Goal: Information Seeking & Learning: Check status

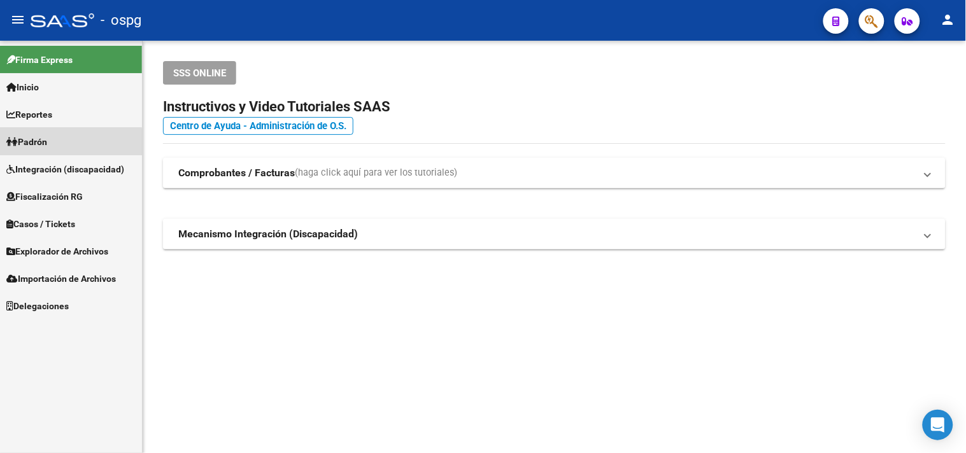
click at [47, 143] on span "Padrón" at bounding box center [26, 142] width 41 height 14
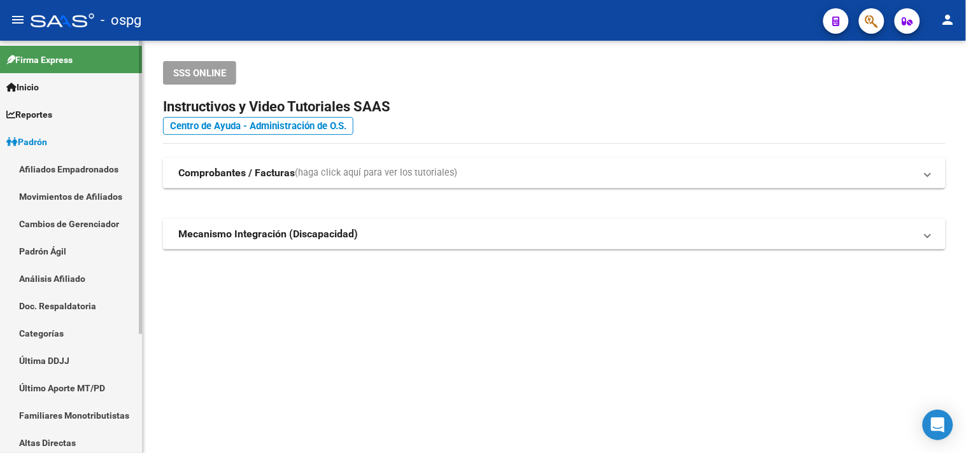
drag, startPoint x: 77, startPoint y: 283, endPoint x: 113, endPoint y: 255, distance: 46.2
click at [76, 283] on link "Análisis Afiliado" at bounding box center [71, 278] width 142 height 27
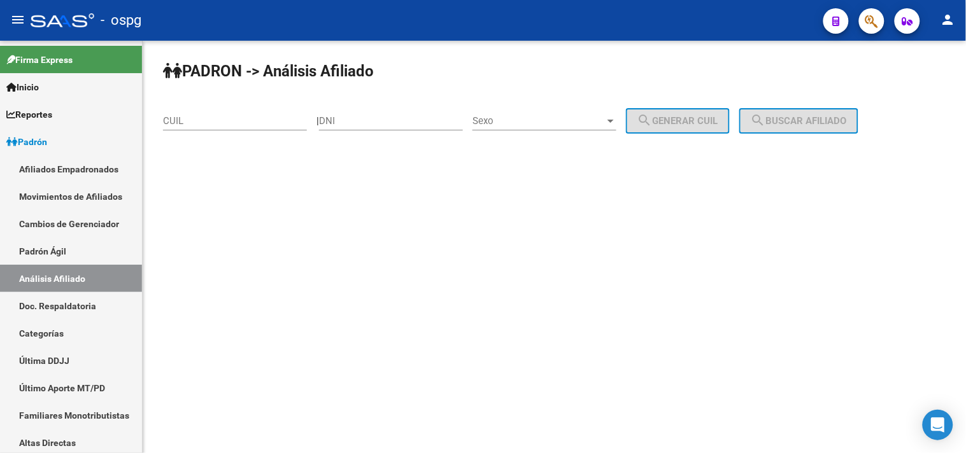
click at [194, 120] on input "CUIL" at bounding box center [235, 120] width 144 height 11
paste input "27-23082870-4"
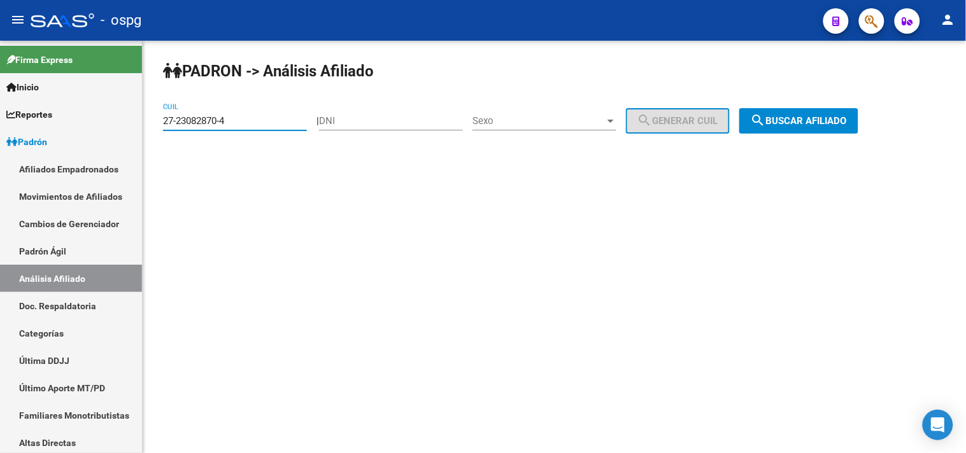
click at [766, 113] on mat-icon "search" at bounding box center [758, 120] width 15 height 15
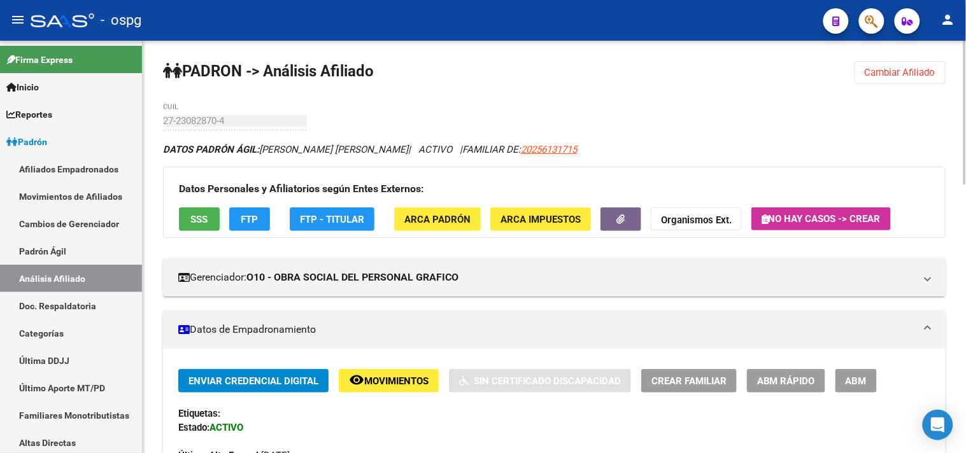
click at [222, 222] on div "Datos Personales y Afiliatorios según Entes Externos: SSS FTP FTP - Titular ARC…" at bounding box center [554, 202] width 783 height 71
click at [202, 224] on span "SSS" at bounding box center [199, 219] width 17 height 11
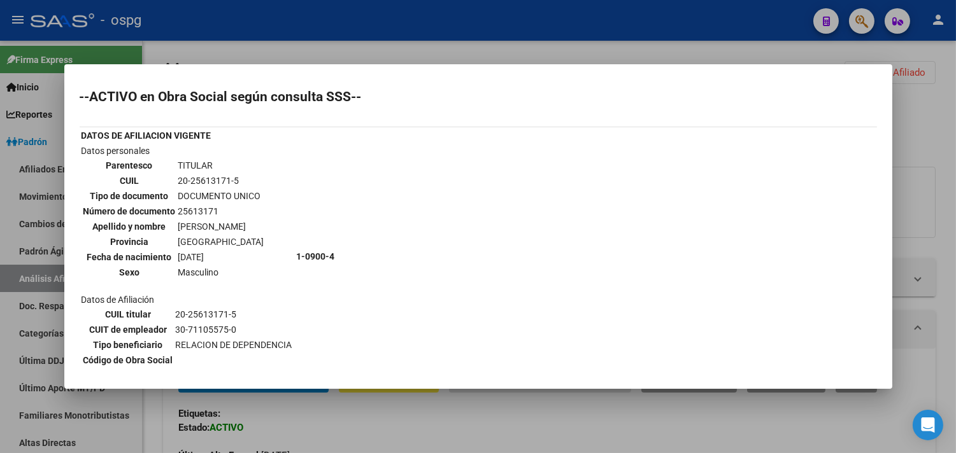
click at [462, 3] on div at bounding box center [478, 226] width 956 height 453
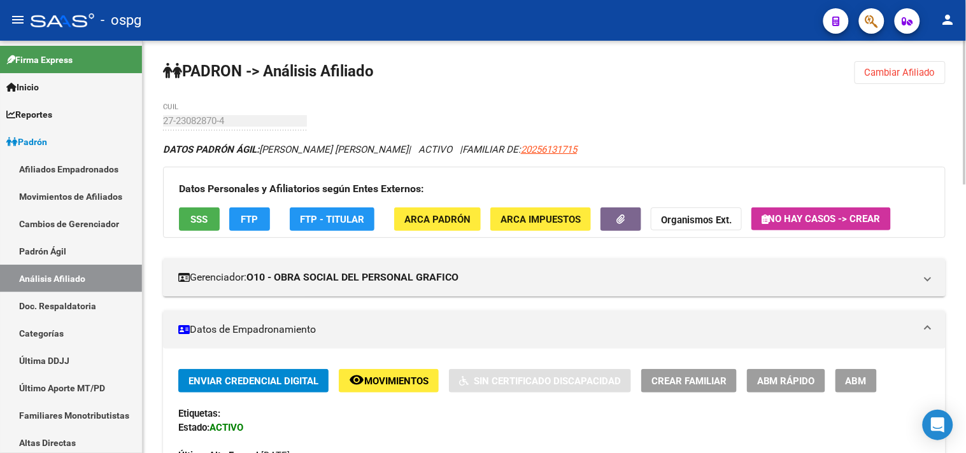
click at [194, 234] on div "Datos Personales y Afiliatorios según Entes Externos: SSS FTP FTP - Titular ARC…" at bounding box center [554, 202] width 783 height 71
click at [192, 227] on button "SSS" at bounding box center [199, 220] width 41 height 24
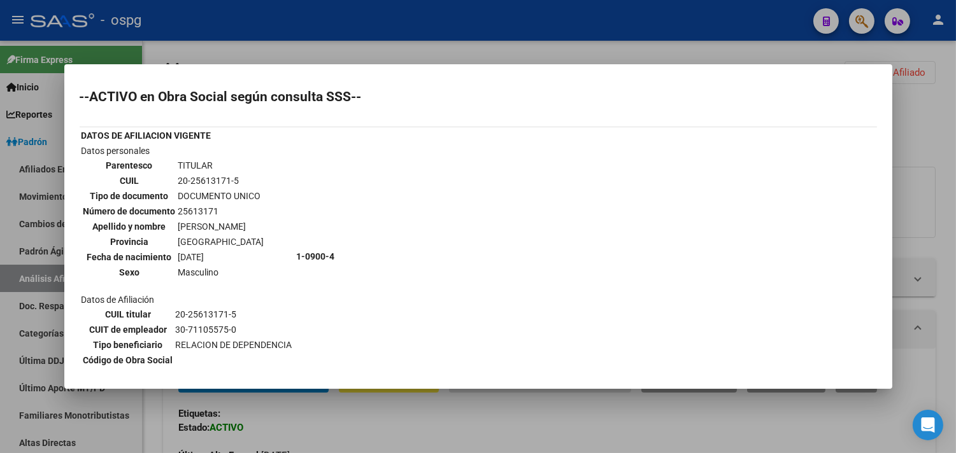
click at [268, 45] on div at bounding box center [478, 226] width 956 height 453
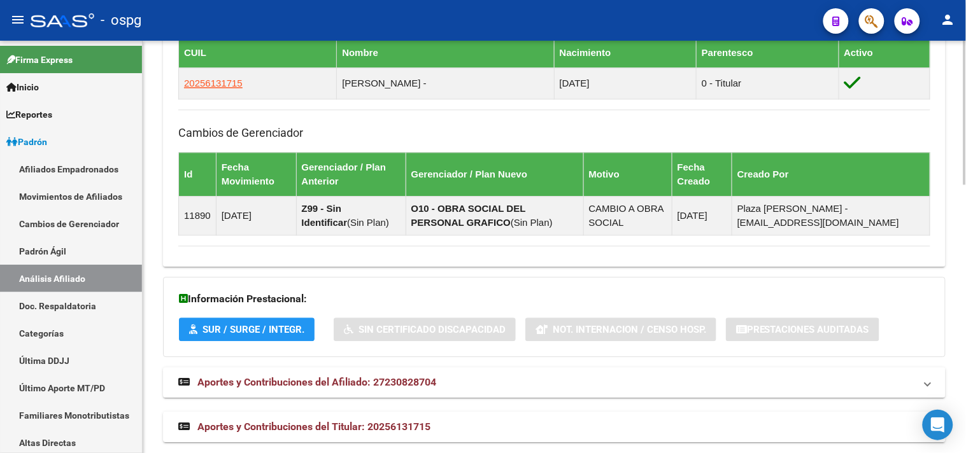
scroll to position [768, 0]
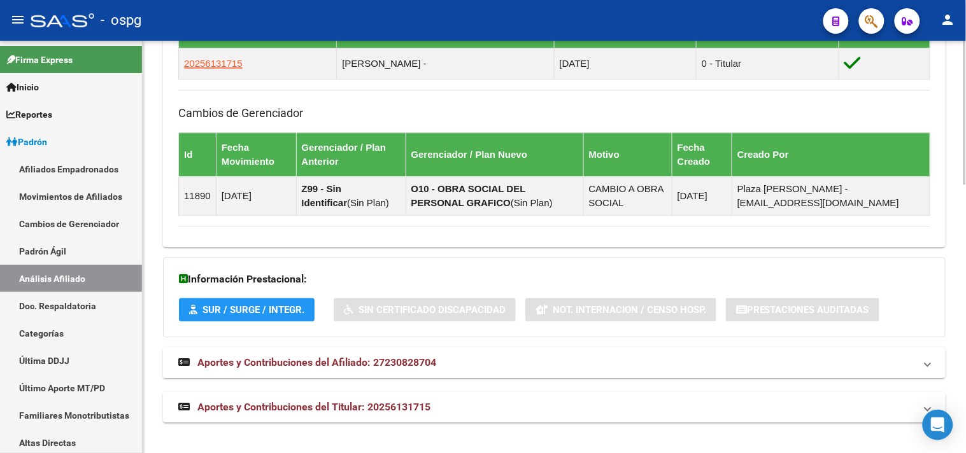
click at [352, 357] on span "Aportes y Contribuciones del Afiliado: 27230828704" at bounding box center [316, 363] width 239 height 12
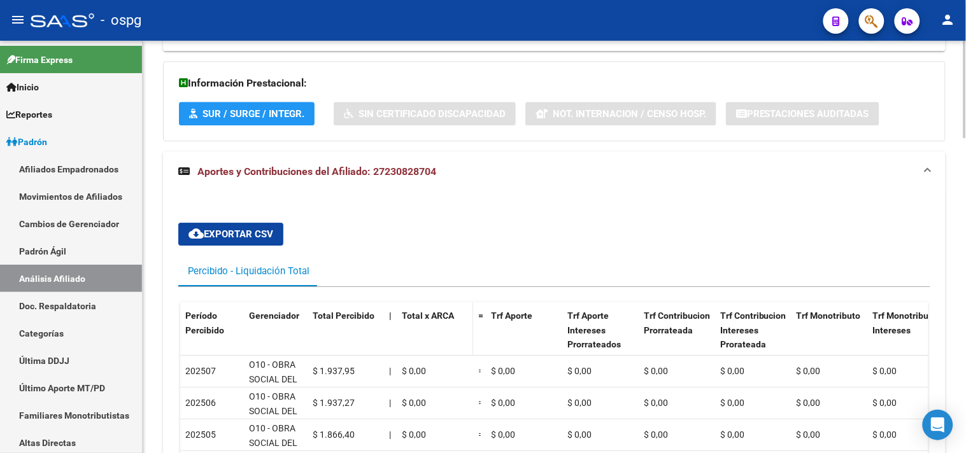
scroll to position [981, 0]
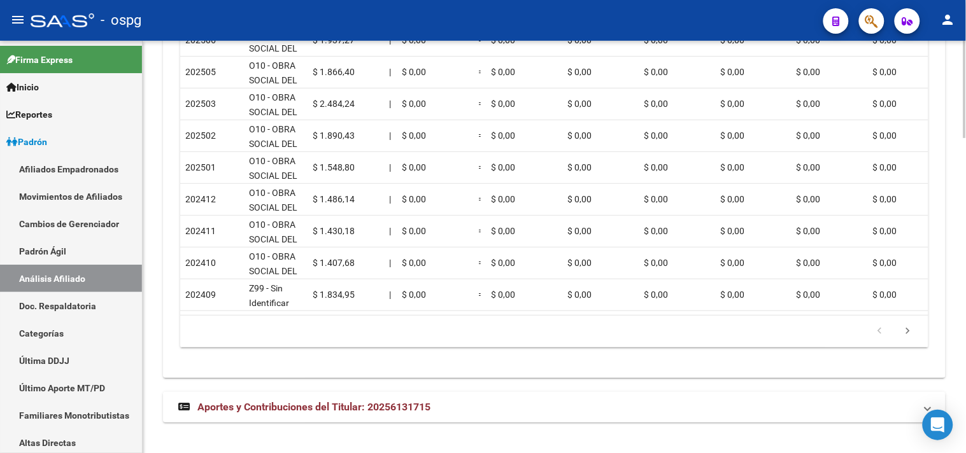
click at [394, 409] on span "Aportes y Contribuciones del Titular: 20256131715" at bounding box center [313, 407] width 233 height 12
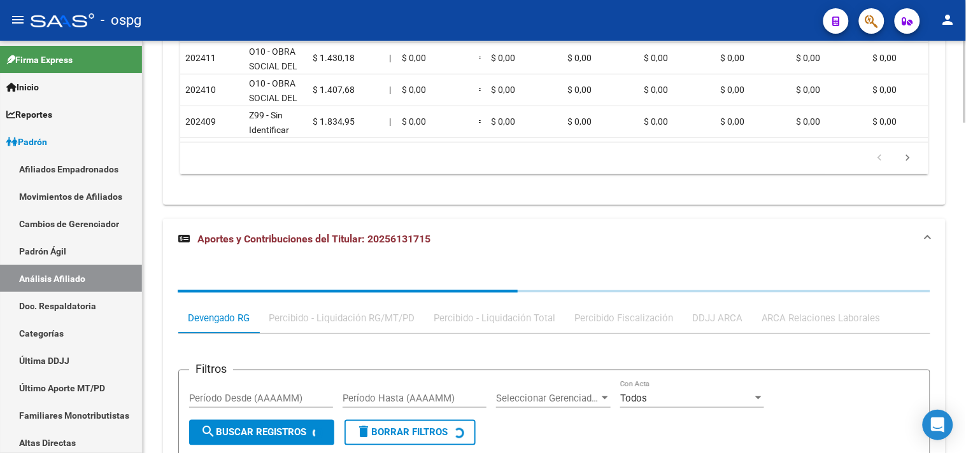
scroll to position [1626, 0]
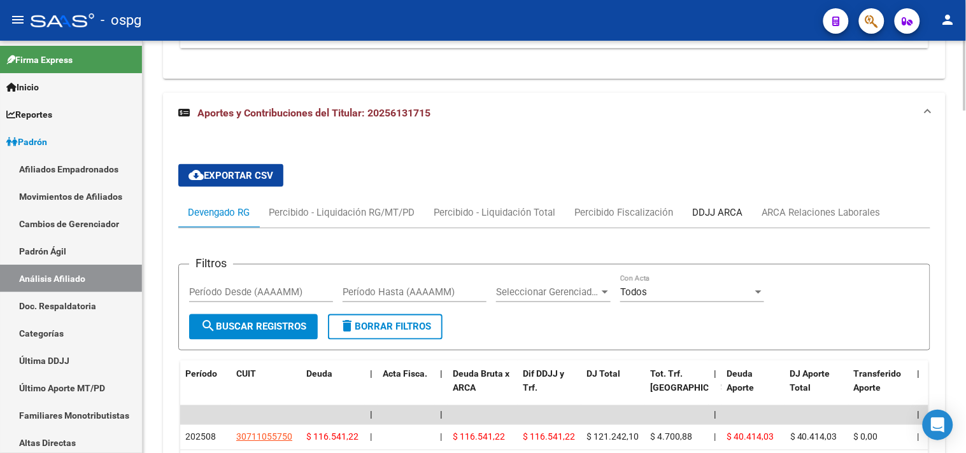
click at [710, 220] on div "DDJJ ARCA" at bounding box center [717, 213] width 50 height 14
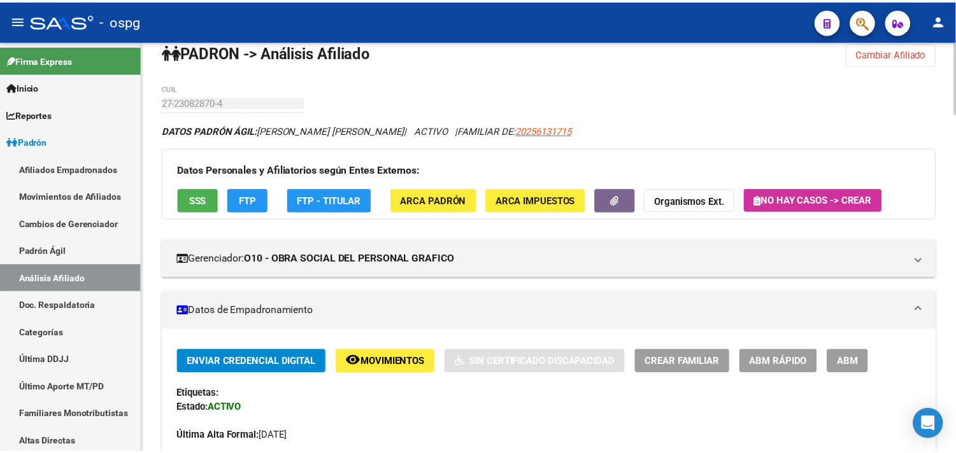
scroll to position [0, 0]
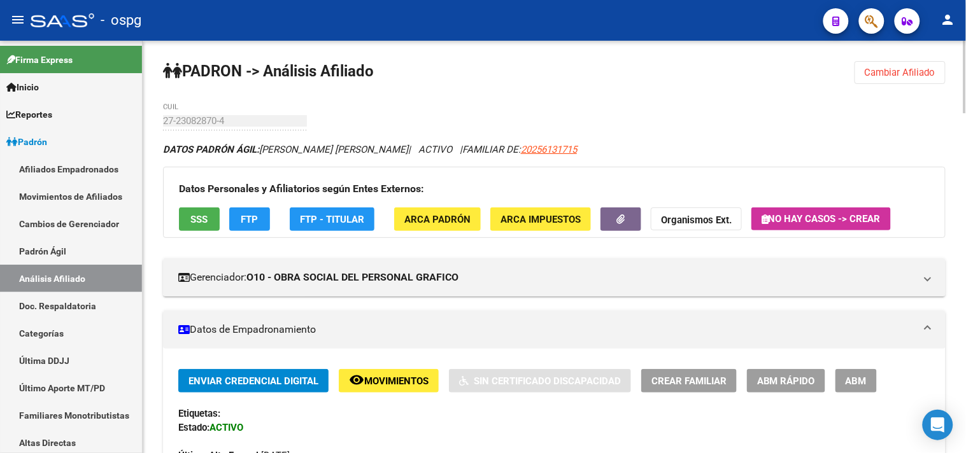
drag, startPoint x: 897, startPoint y: 78, endPoint x: 867, endPoint y: 82, distance: 29.5
click at [897, 78] on span "Cambiar Afiliado" at bounding box center [900, 72] width 71 height 11
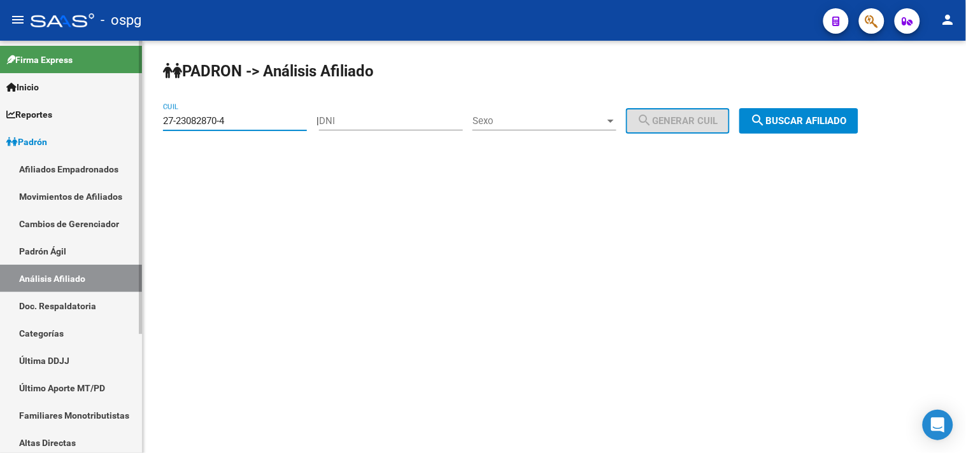
drag, startPoint x: 255, startPoint y: 124, endPoint x: 91, endPoint y: 118, distance: 163.8
click at [91, 118] on mat-sidenav-container "Firma Express Inicio Calendario SSS Instructivos Contacto OS Reportes Ingresos …" at bounding box center [483, 247] width 966 height 413
paste input "0-26010145-6"
type input "20-26010145-6"
click at [842, 125] on span "search Buscar afiliado" at bounding box center [799, 120] width 96 height 11
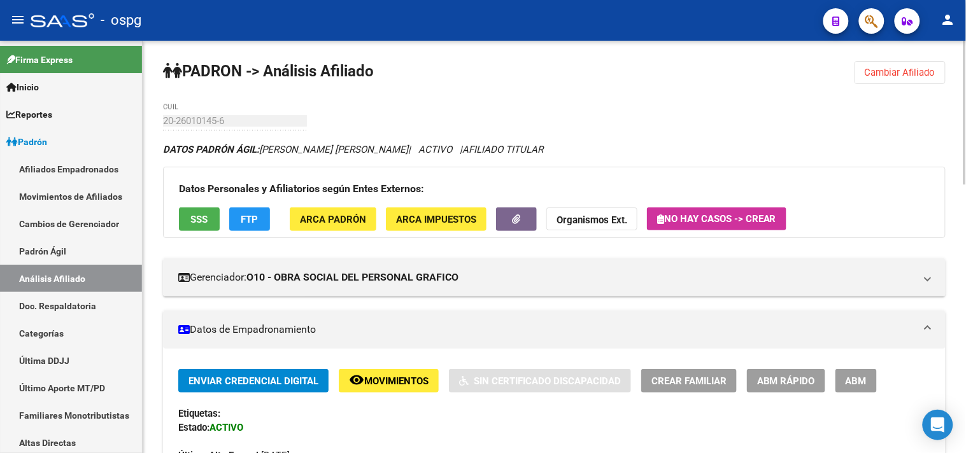
click at [196, 225] on span "SSS" at bounding box center [199, 219] width 17 height 11
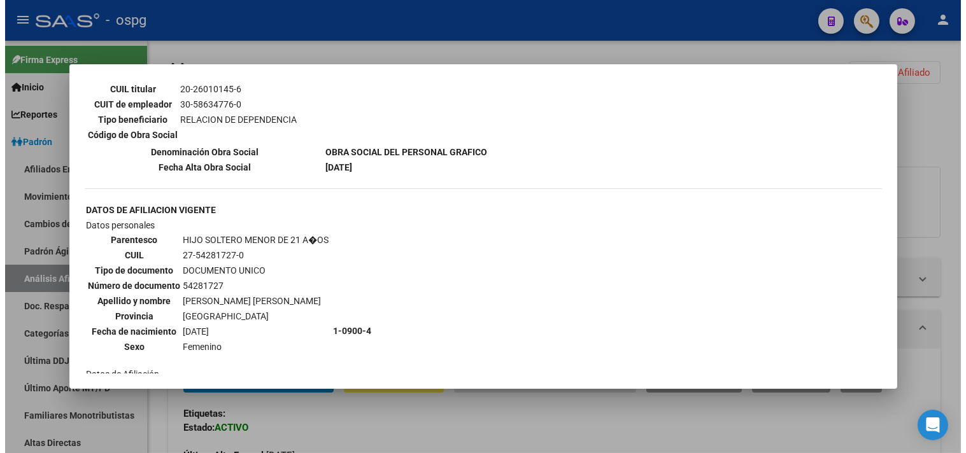
scroll to position [762, 0]
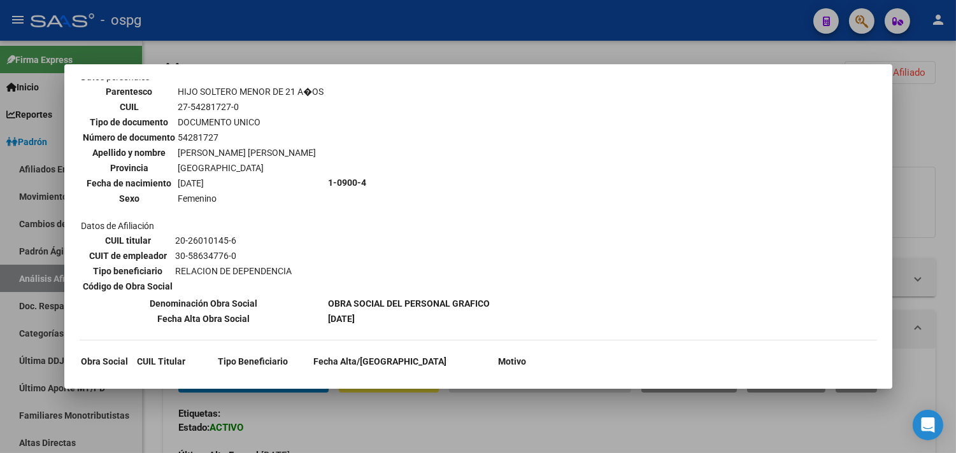
click at [357, 51] on div at bounding box center [478, 226] width 956 height 453
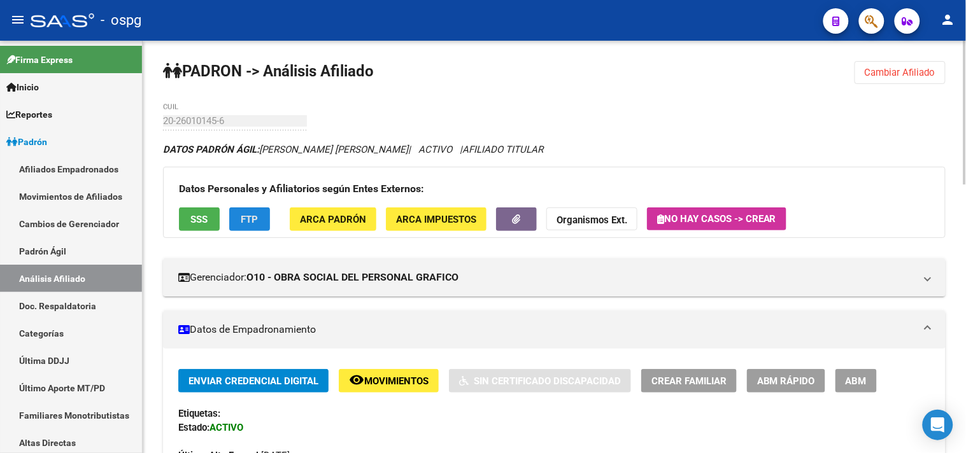
click at [259, 224] on button "FTP" at bounding box center [249, 220] width 41 height 24
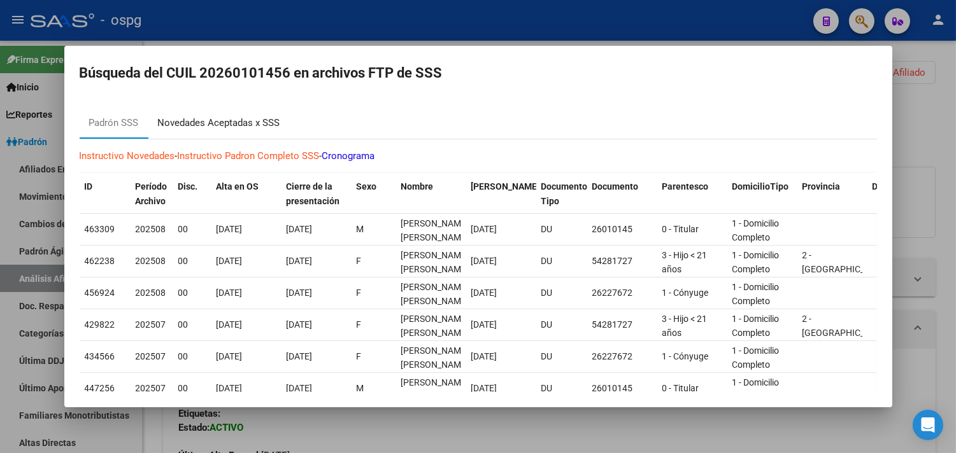
click at [250, 113] on div "Novedades Aceptadas x SSS" at bounding box center [218, 123] width 141 height 31
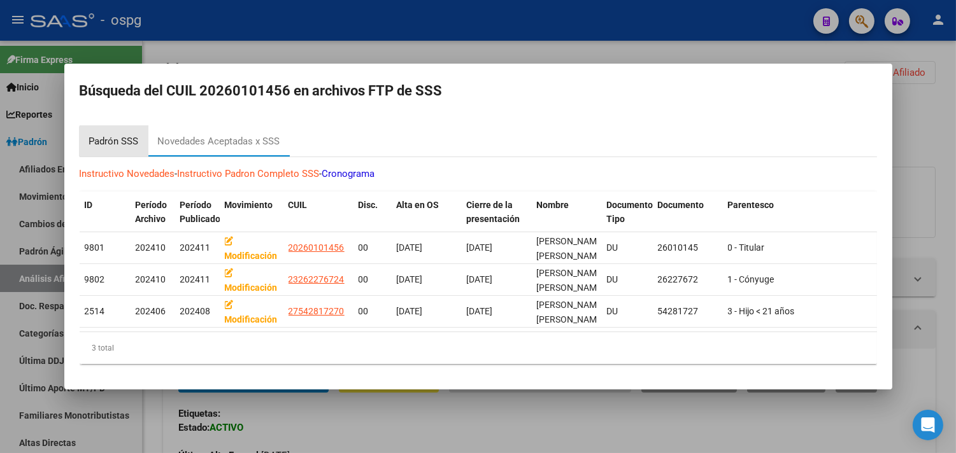
click at [115, 139] on div "Padrón SSS" at bounding box center [114, 141] width 50 height 15
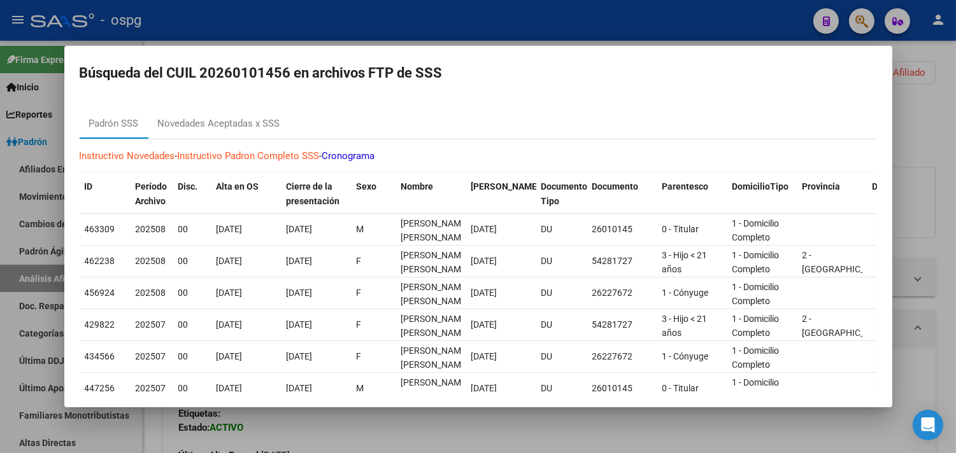
click at [195, 28] on div at bounding box center [478, 226] width 956 height 453
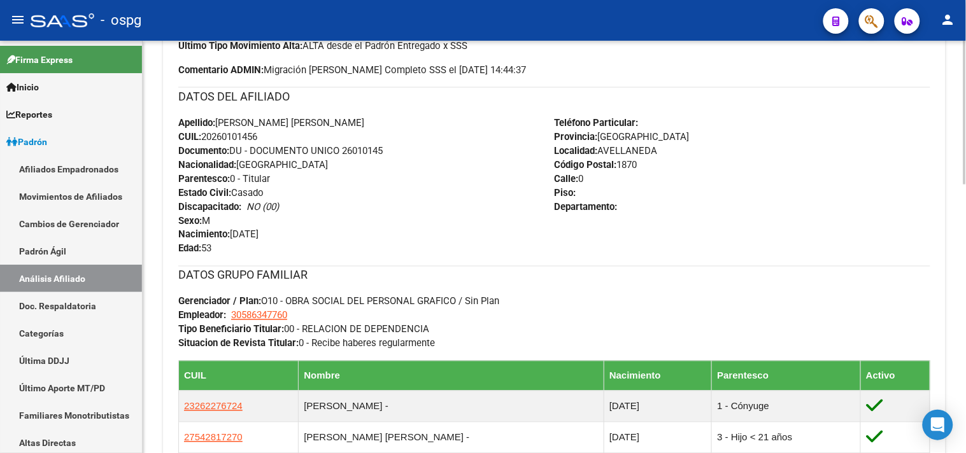
scroll to position [769, 0]
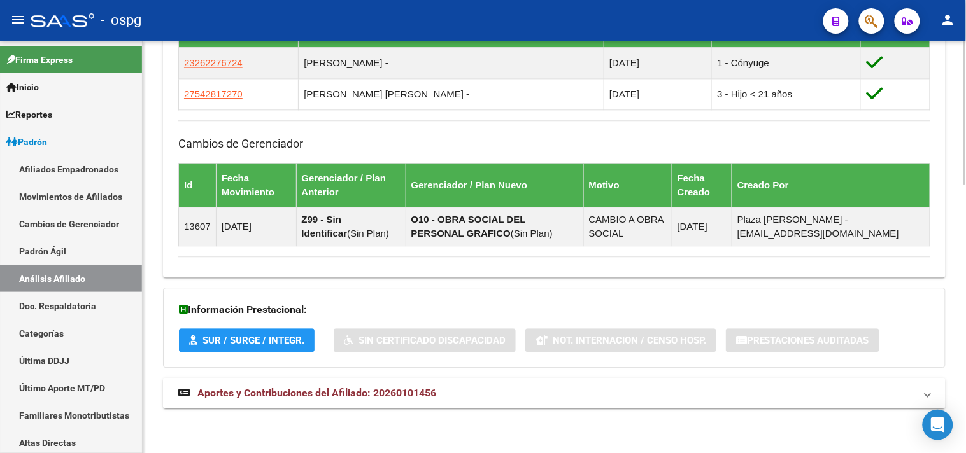
click at [339, 403] on mat-expansion-panel-header "Aportes y Contribuciones del Afiliado: 20260101456" at bounding box center [554, 393] width 783 height 31
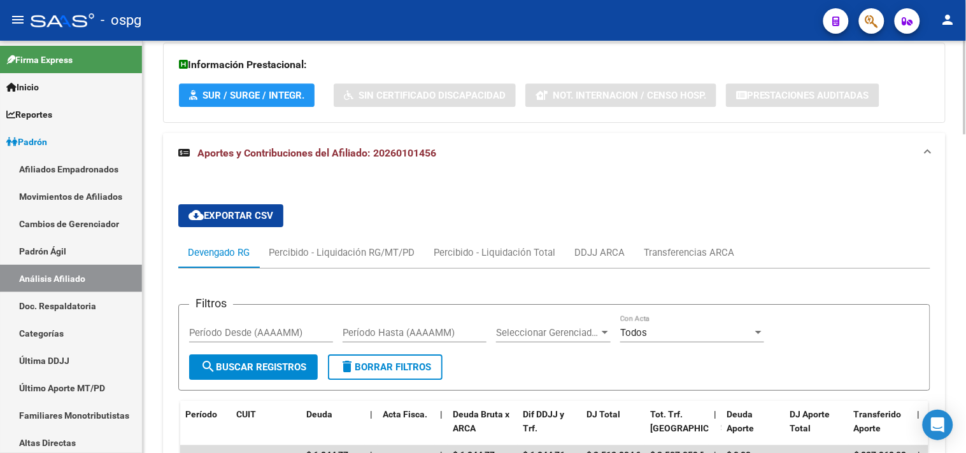
scroll to position [1052, 0]
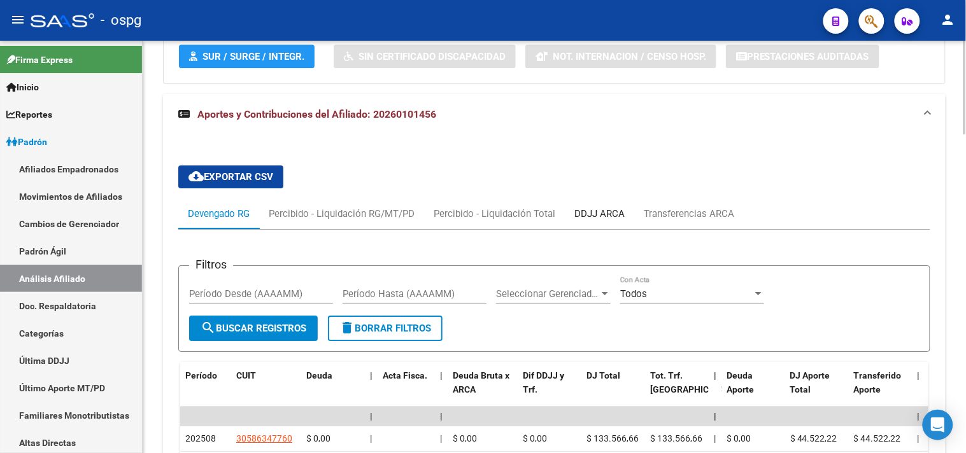
click at [597, 204] on div "DDJJ ARCA" at bounding box center [599, 214] width 69 height 31
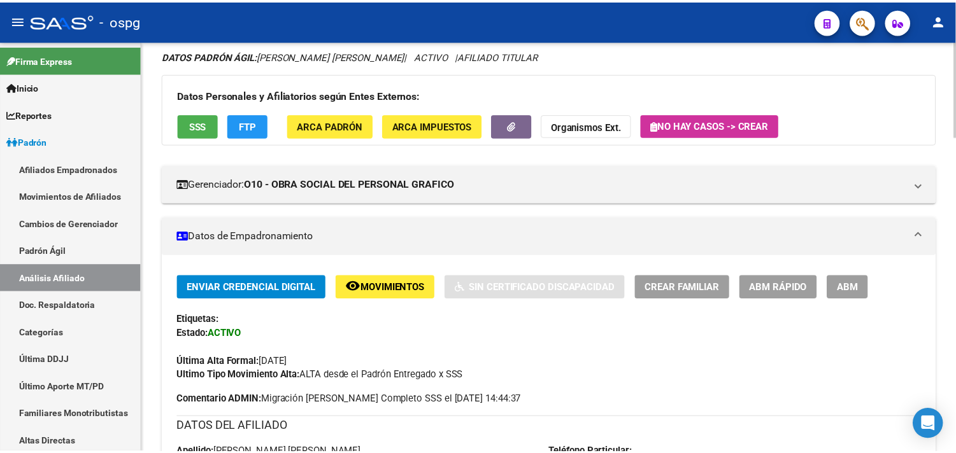
scroll to position [0, 0]
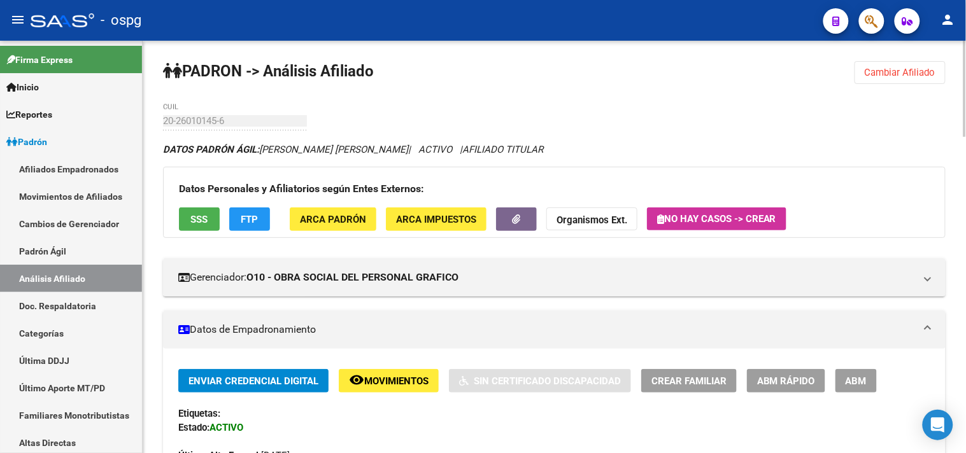
drag, startPoint x: 886, startPoint y: 72, endPoint x: 873, endPoint y: 75, distance: 13.1
click at [886, 71] on span "Cambiar Afiliado" at bounding box center [900, 72] width 71 height 11
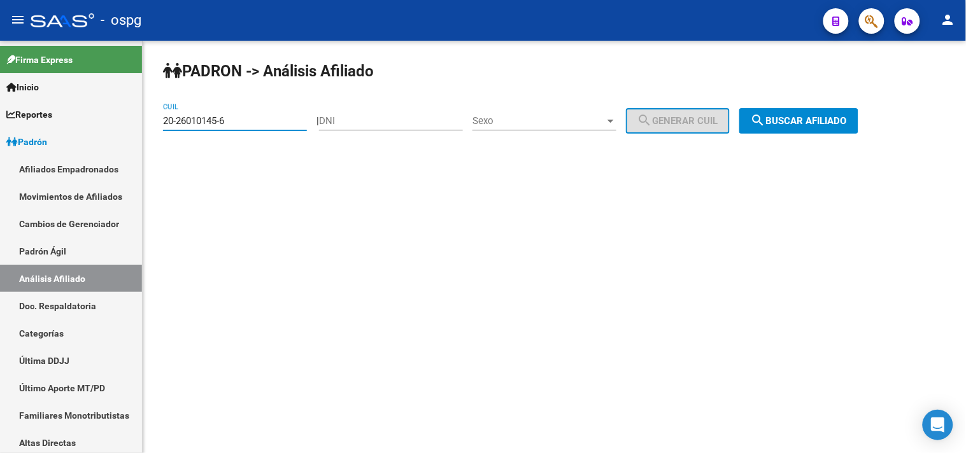
drag, startPoint x: 211, startPoint y: 121, endPoint x: 149, endPoint y: 119, distance: 61.8
click at [149, 119] on div "[PERSON_NAME] -> Análisis Afiliado 20-26010145-6 CUIL | DNI Sexo Sexo search Ge…" at bounding box center [554, 108] width 823 height 134
paste input "27-25475611-9"
click at [812, 115] on button "search Buscar afiliado" at bounding box center [798, 120] width 119 height 25
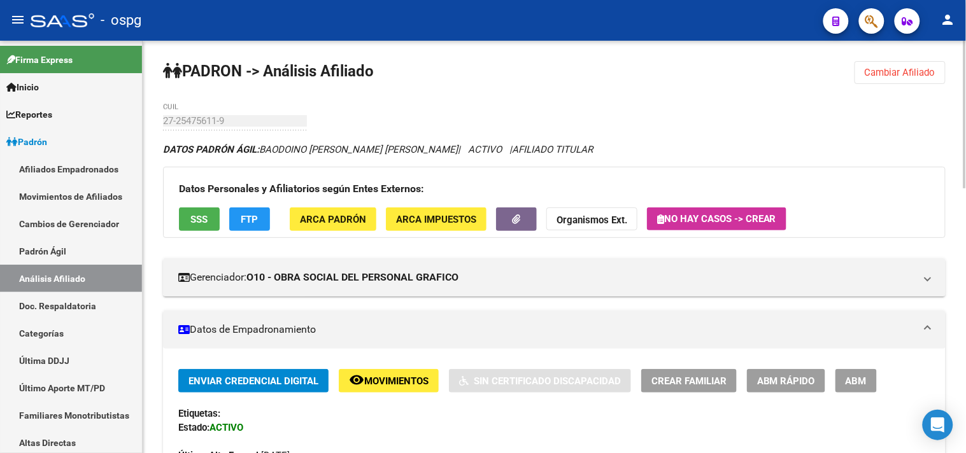
click at [197, 226] on button "SSS" at bounding box center [199, 220] width 41 height 24
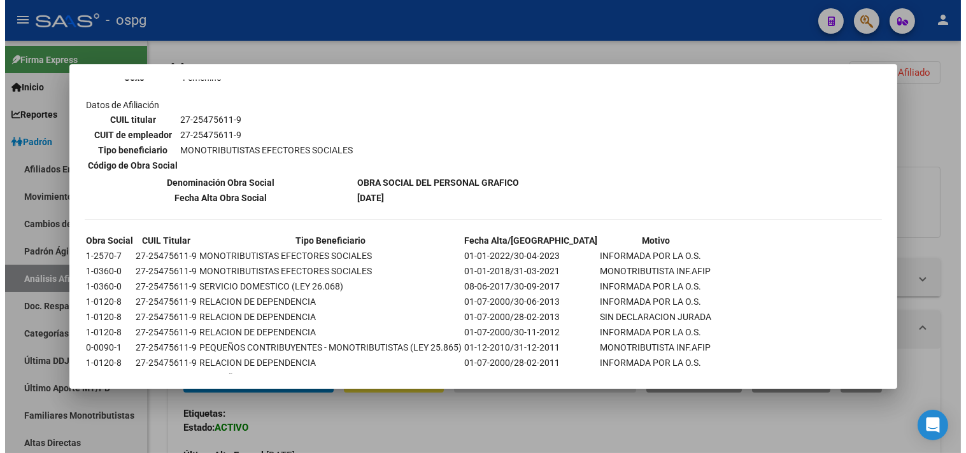
scroll to position [520, 0]
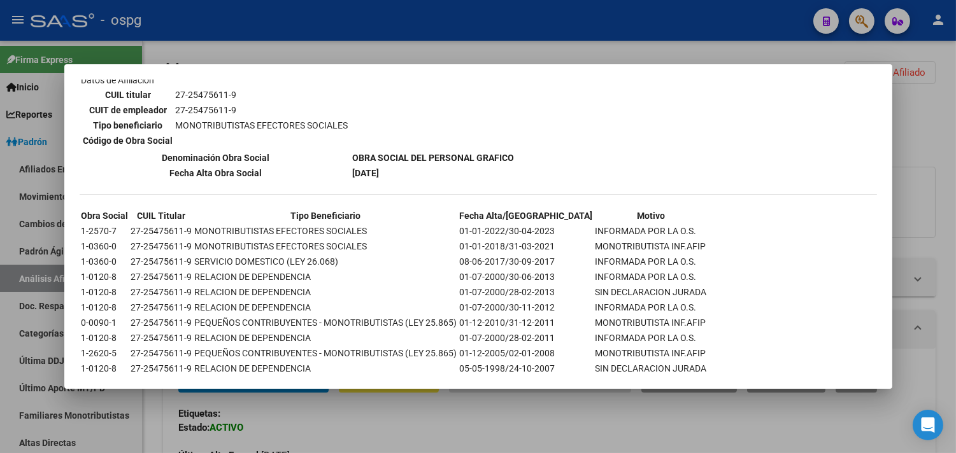
click at [340, 51] on div at bounding box center [478, 226] width 956 height 453
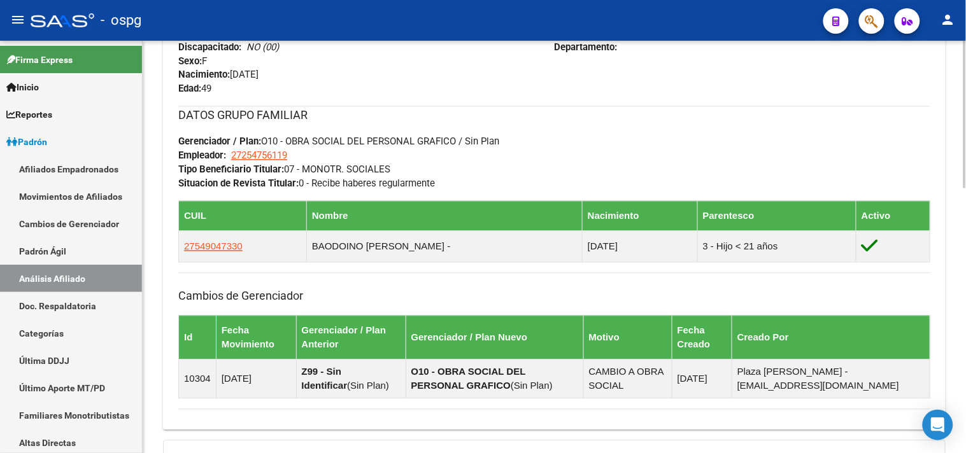
scroll to position [737, 0]
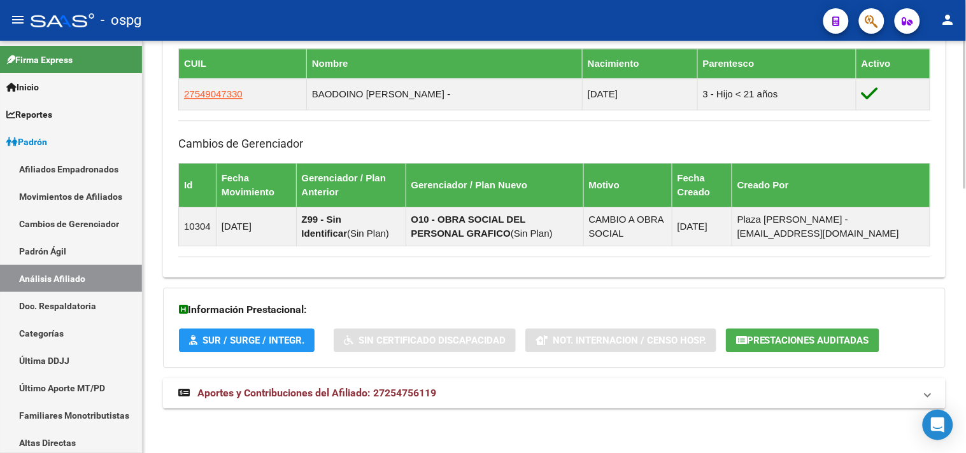
drag, startPoint x: 388, startPoint y: 381, endPoint x: 388, endPoint y: 362, distance: 19.1
click at [387, 381] on mat-expansion-panel-header "Aportes y Contribuciones del Afiliado: 27254756119" at bounding box center [554, 393] width 783 height 31
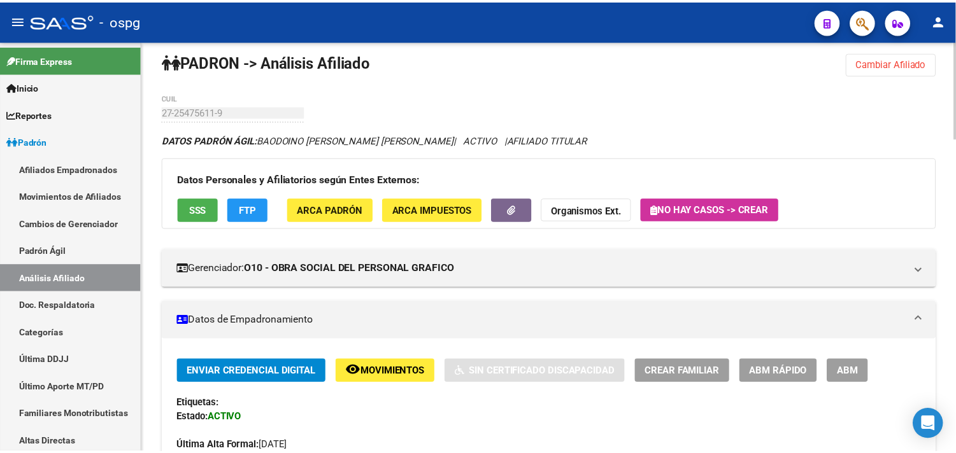
scroll to position [0, 0]
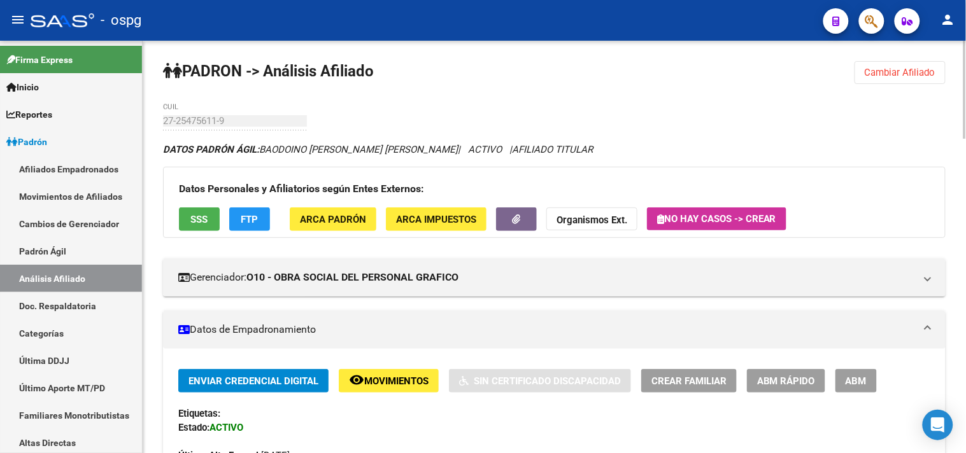
click at [195, 223] on span "SSS" at bounding box center [199, 219] width 17 height 11
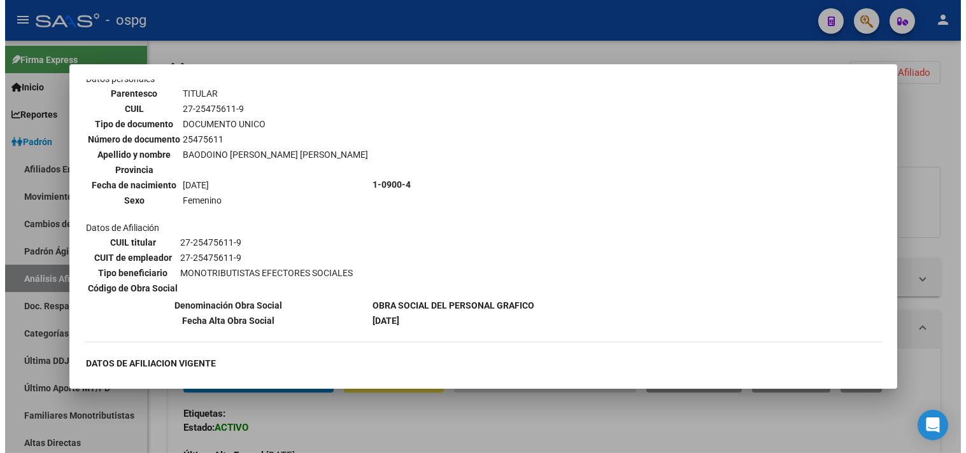
scroll to position [24, 0]
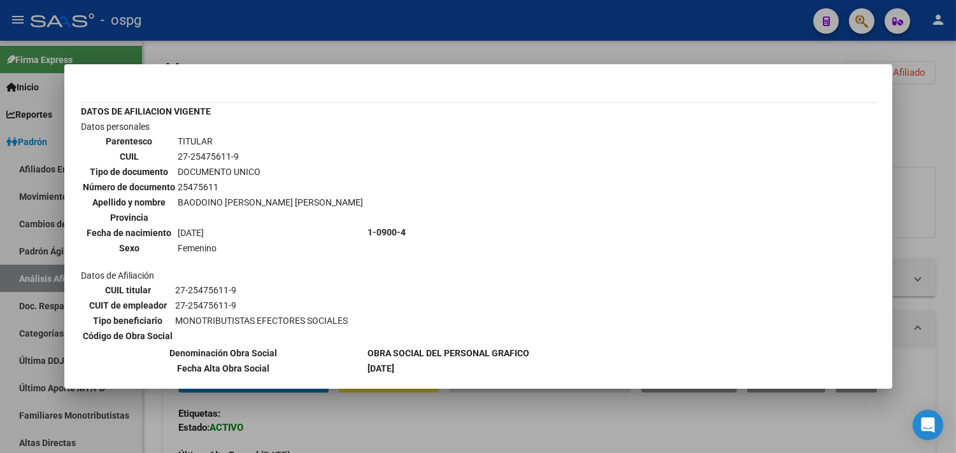
click at [299, 65] on mat-dialog-container "--ACTIVO en Obra Social según consulta SSS-- DATOS DE AFILIACION VIGENTE Datos …" at bounding box center [478, 226] width 828 height 325
click at [306, 46] on div at bounding box center [478, 226] width 956 height 453
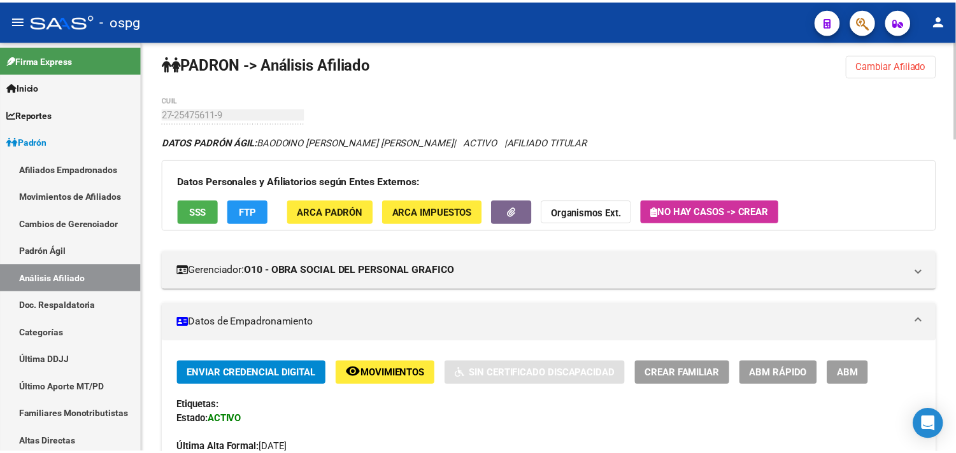
scroll to position [0, 0]
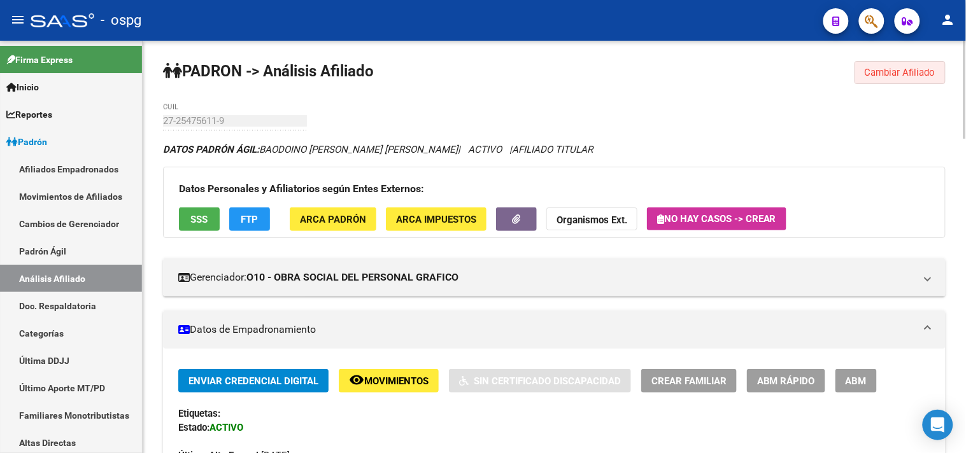
click at [887, 75] on span "Cambiar Afiliado" at bounding box center [900, 72] width 71 height 11
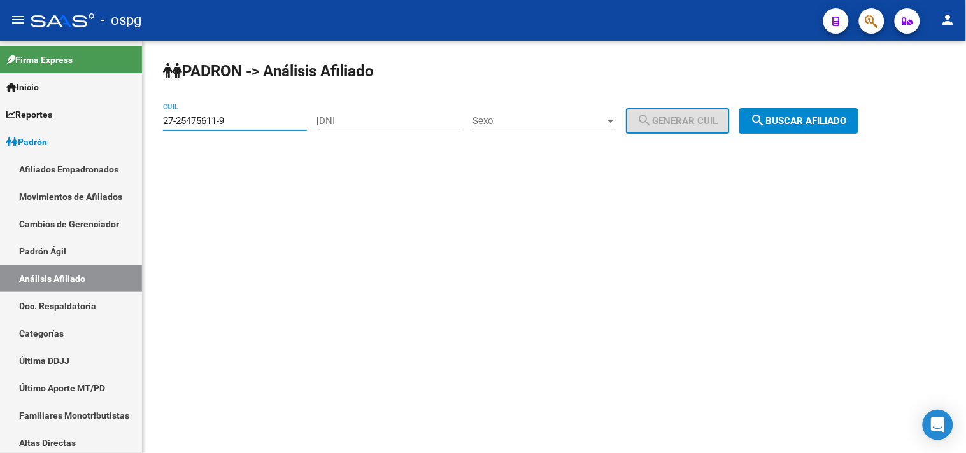
drag, startPoint x: 257, startPoint y: 119, endPoint x: 179, endPoint y: 127, distance: 78.8
click at [179, 127] on div "27-25475611-9 CUIL" at bounding box center [235, 116] width 144 height 27
type input "2"
paste input "20-38997101-5"
type input "20-38997101-5"
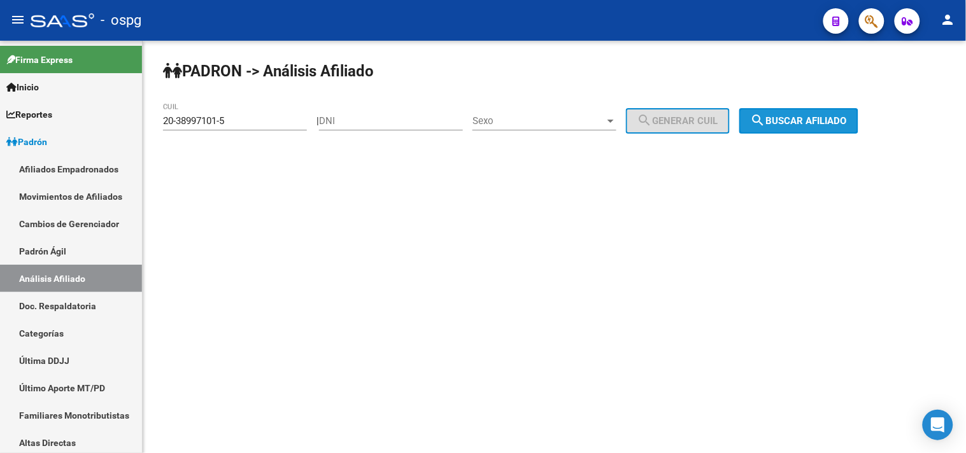
click at [833, 117] on span "search Buscar afiliado" at bounding box center [799, 120] width 96 height 11
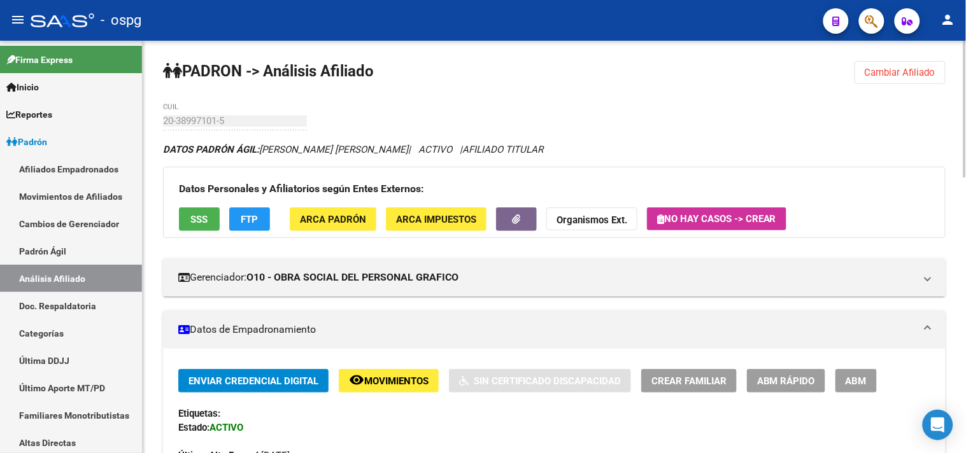
click at [214, 217] on button "SSS" at bounding box center [199, 220] width 41 height 24
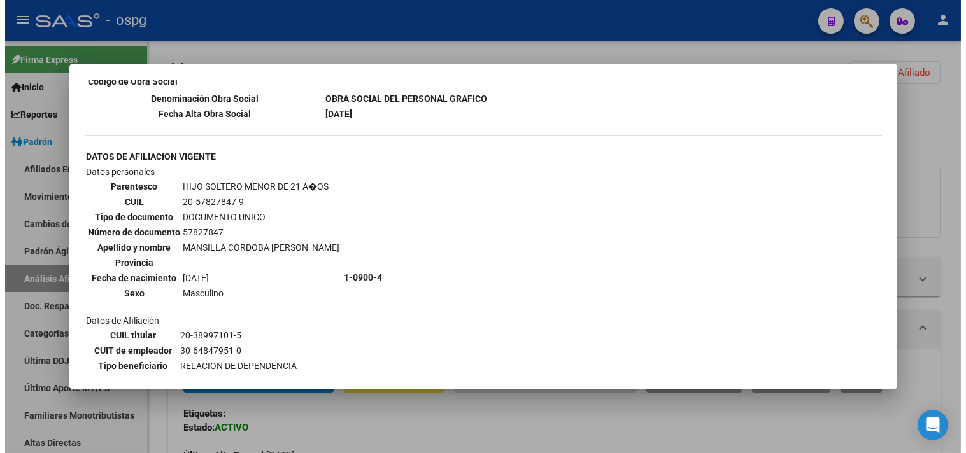
scroll to position [849, 0]
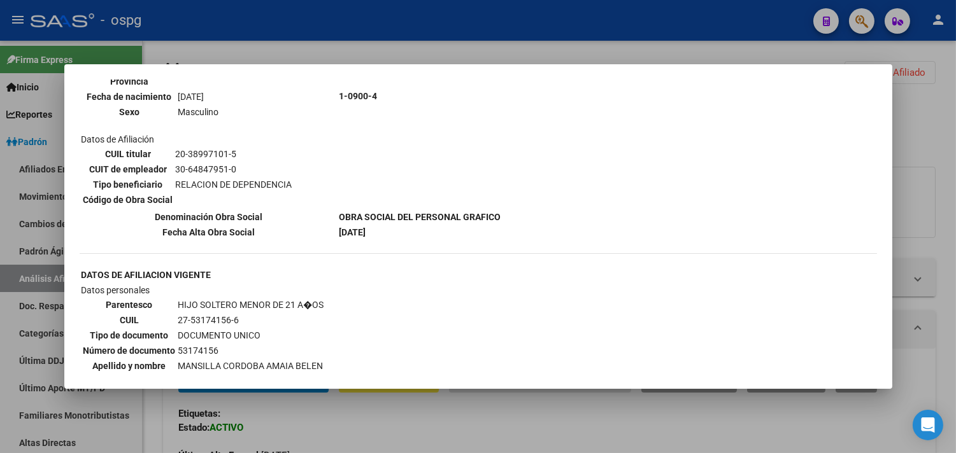
click at [328, 6] on div at bounding box center [478, 226] width 956 height 453
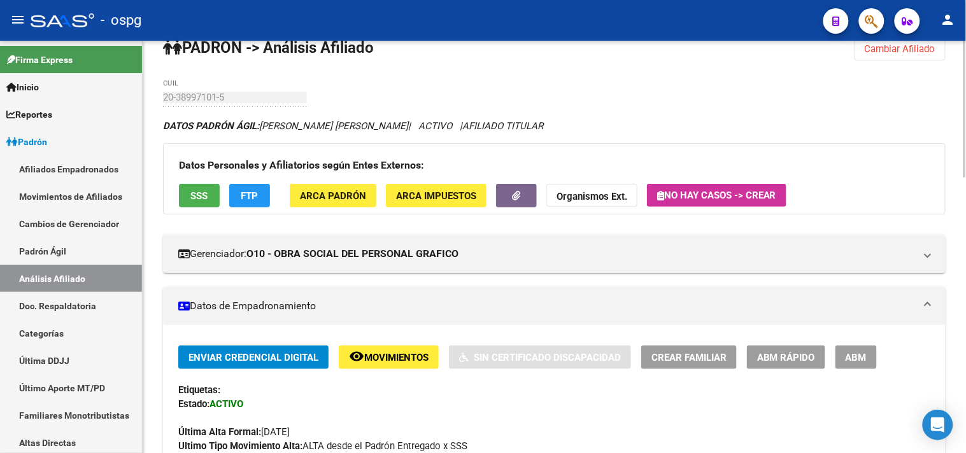
scroll to position [0, 0]
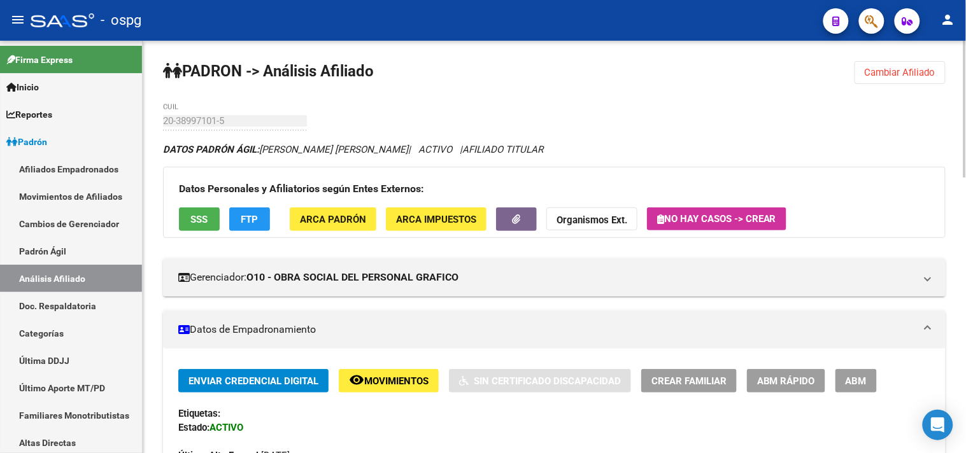
click at [243, 234] on div "Datos Personales y Afiliatorios según Entes Externos: SSS FTP ARCA Padrón ARCA …" at bounding box center [554, 202] width 783 height 71
click at [249, 224] on span "FTP" at bounding box center [249, 219] width 17 height 11
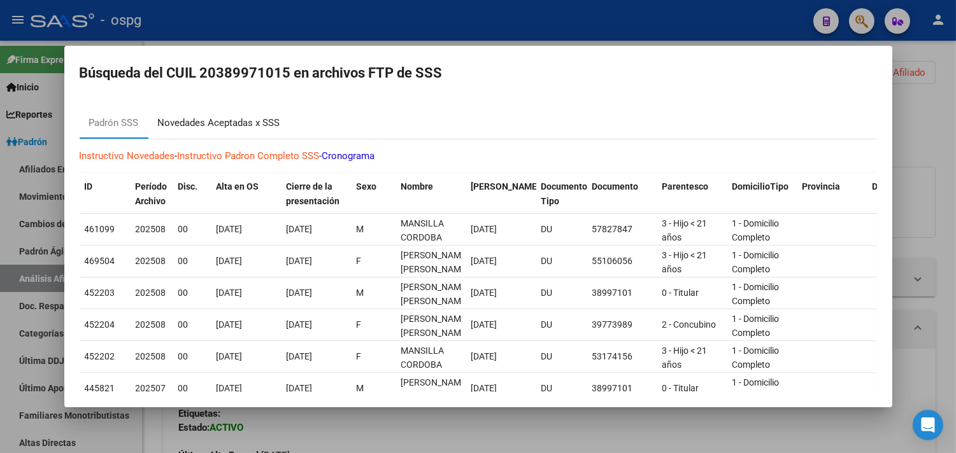
click at [213, 128] on div "Novedades Aceptadas x SSS" at bounding box center [219, 123] width 122 height 15
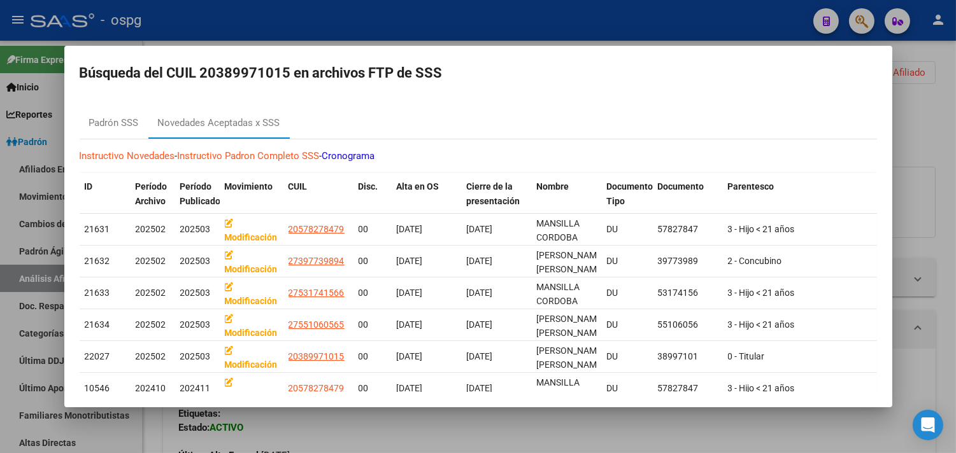
click at [341, 20] on div at bounding box center [478, 226] width 956 height 453
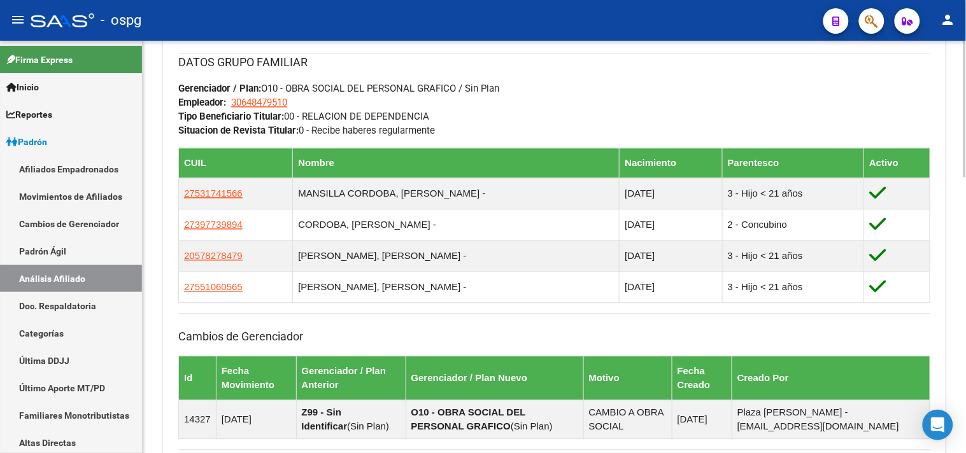
scroll to position [832, 0]
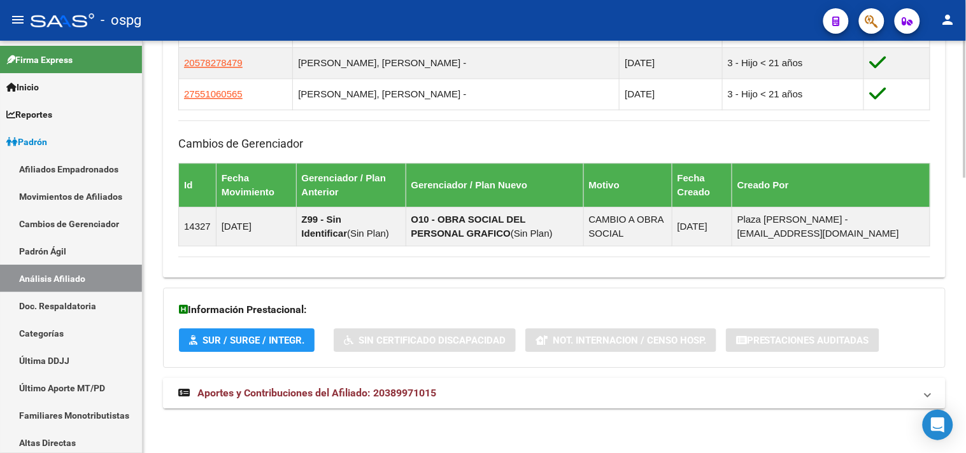
click at [377, 394] on span "Aportes y Contribuciones del Afiliado: 20389971015" at bounding box center [316, 393] width 239 height 12
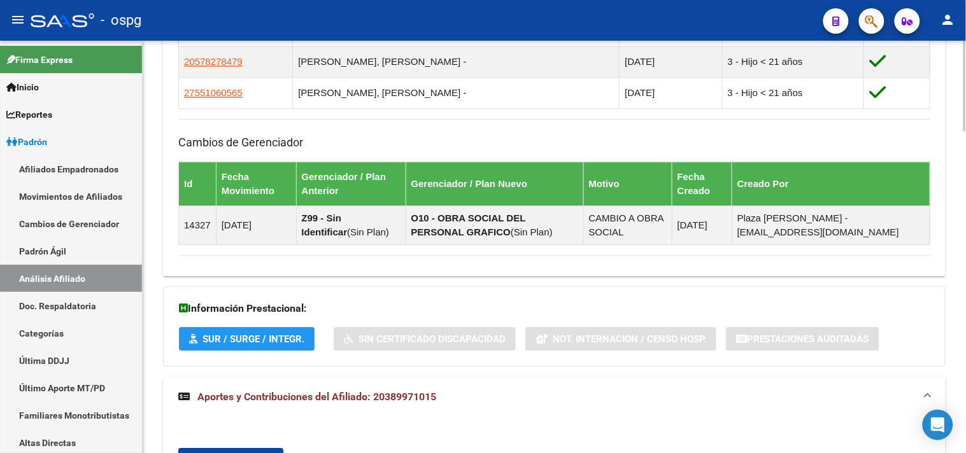
scroll to position [1115, 0]
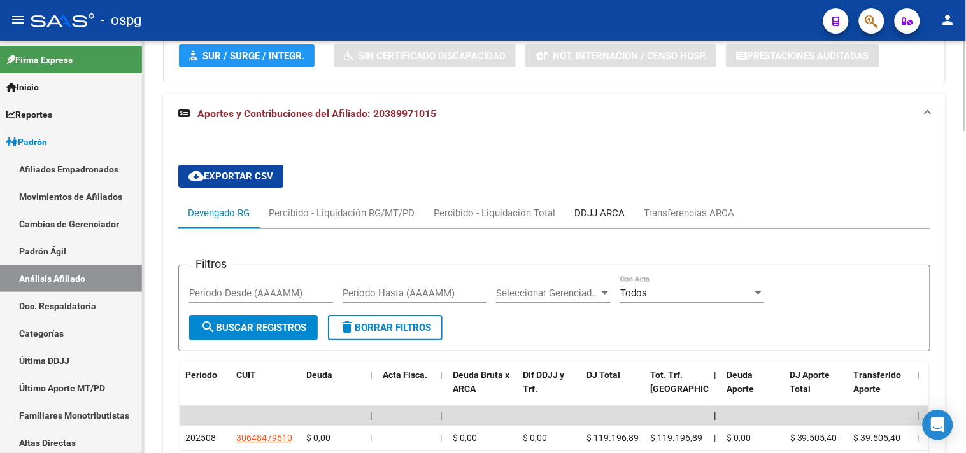
click at [596, 212] on div "DDJJ ARCA" at bounding box center [599, 213] width 50 height 14
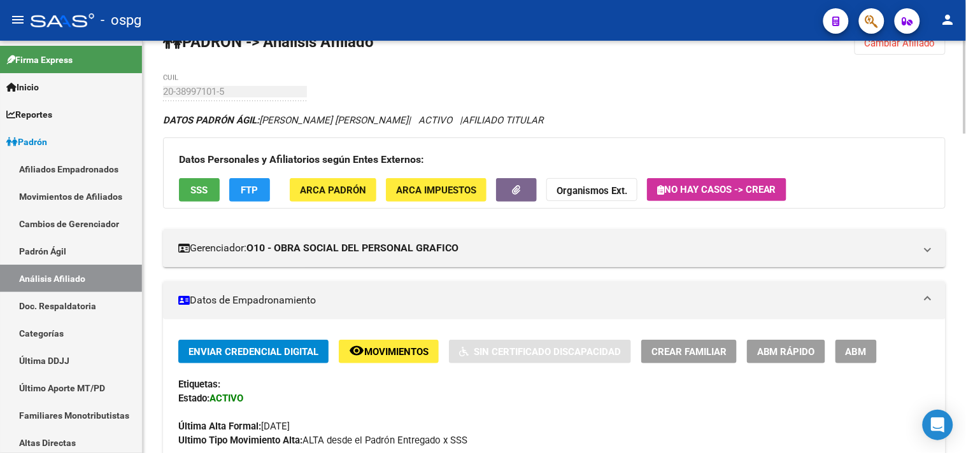
scroll to position [0, 0]
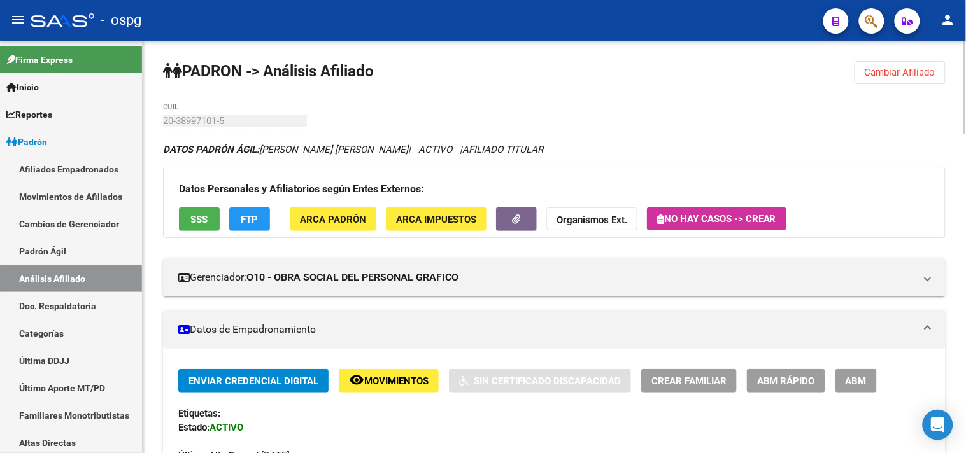
drag, startPoint x: 900, startPoint y: 79, endPoint x: 881, endPoint y: 80, distance: 18.5
click at [900, 79] on button "Cambiar Afiliado" at bounding box center [900, 72] width 91 height 23
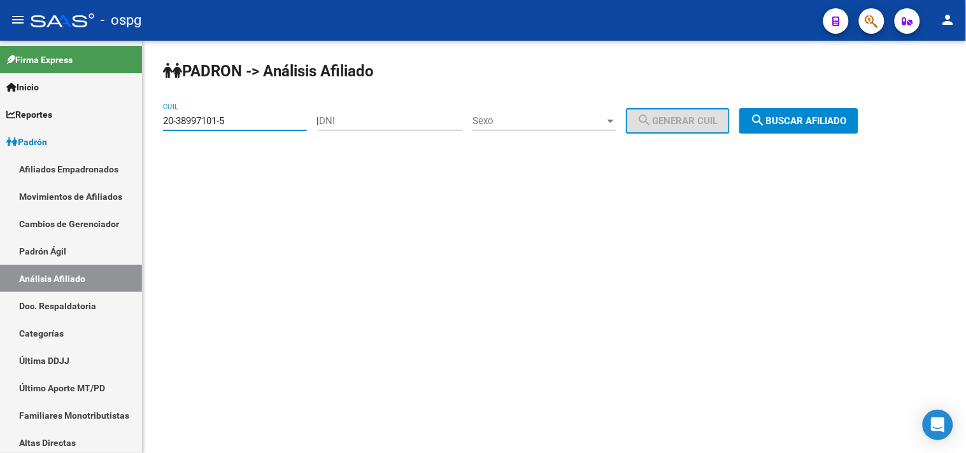
drag, startPoint x: 251, startPoint y: 117, endPoint x: 148, endPoint y: 122, distance: 102.6
click at [124, 129] on mat-sidenav-container "Firma Express Inicio Calendario SSS Instructivos Contacto OS Reportes Ingresos …" at bounding box center [483, 247] width 966 height 413
paste input "20-92964073-0"
click at [828, 122] on span "search Buscar afiliado" at bounding box center [799, 120] width 96 height 11
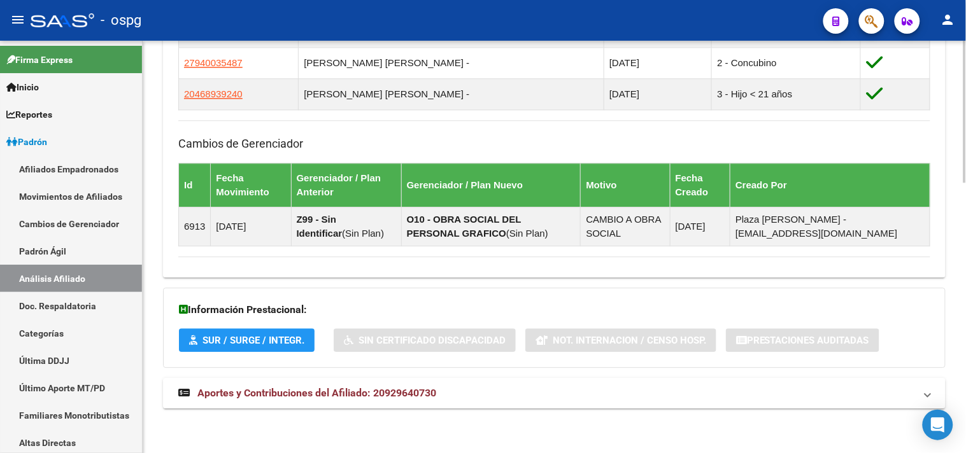
scroll to position [786, 0]
click at [359, 390] on span "Aportes y Contribuciones del Afiliado: 20929640730" at bounding box center [316, 393] width 239 height 12
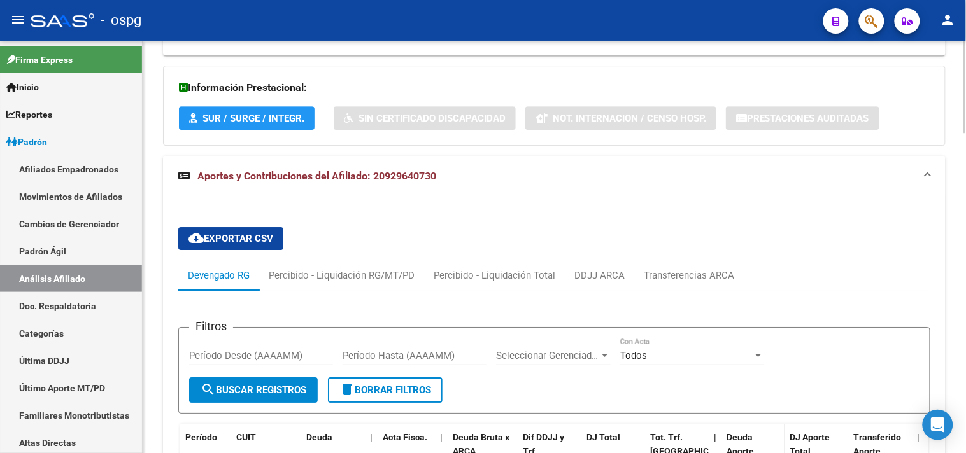
scroll to position [1073, 0]
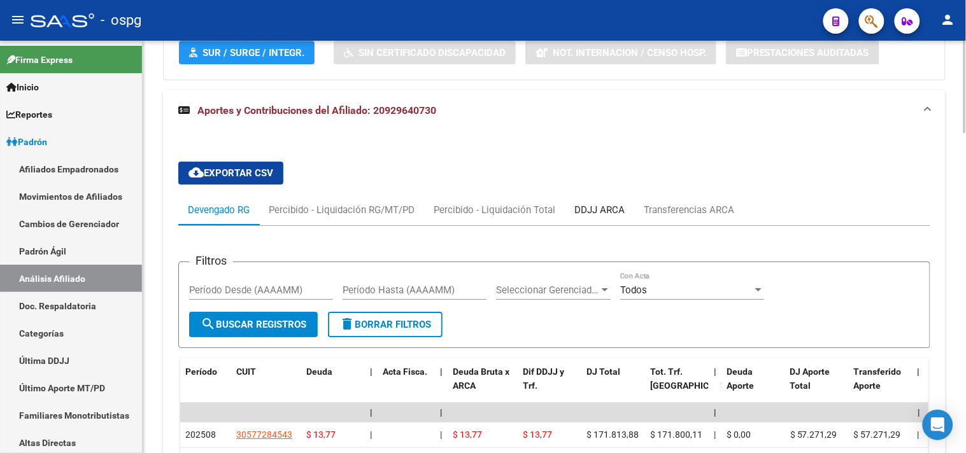
click at [602, 217] on div "DDJJ ARCA" at bounding box center [599, 210] width 50 height 14
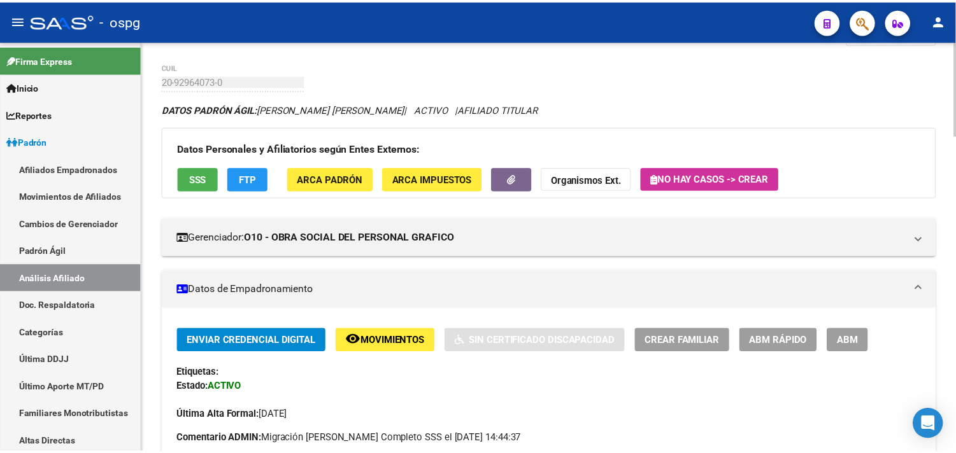
scroll to position [0, 0]
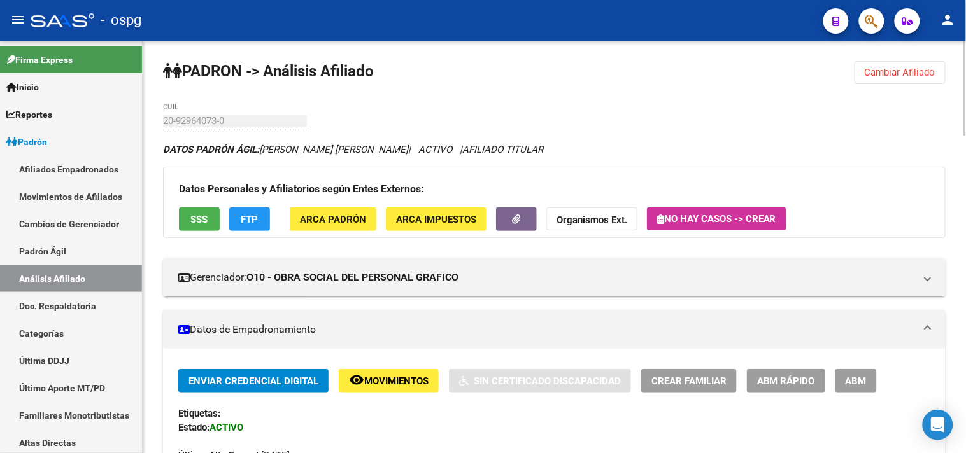
click at [899, 75] on span "Cambiar Afiliado" at bounding box center [900, 72] width 71 height 11
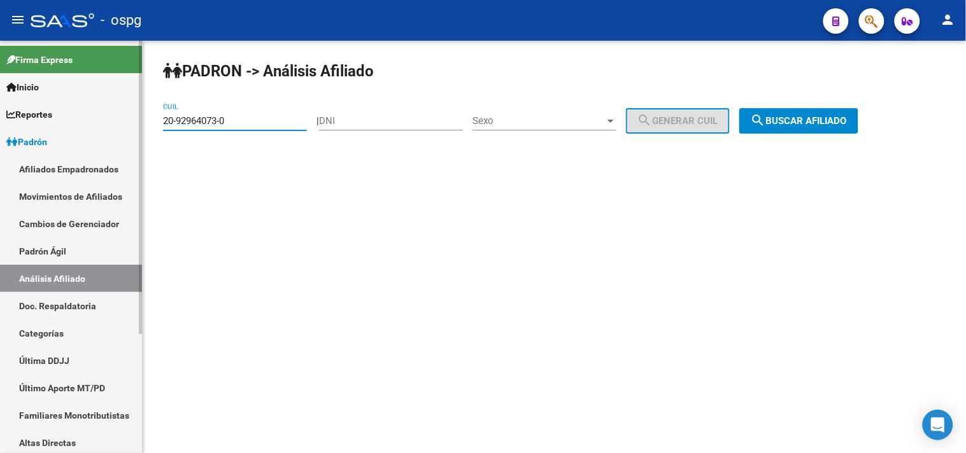
drag, startPoint x: 232, startPoint y: 122, endPoint x: 120, endPoint y: 118, distance: 112.1
click at [120, 118] on mat-sidenav-container "Firma Express Inicio Calendario SSS Instructivos Contacto OS Reportes Ingresos …" at bounding box center [483, 247] width 966 height 413
paste input "04599777-5"
type input "20-04599777-5"
click at [804, 123] on span "search Buscar afiliado" at bounding box center [799, 120] width 96 height 11
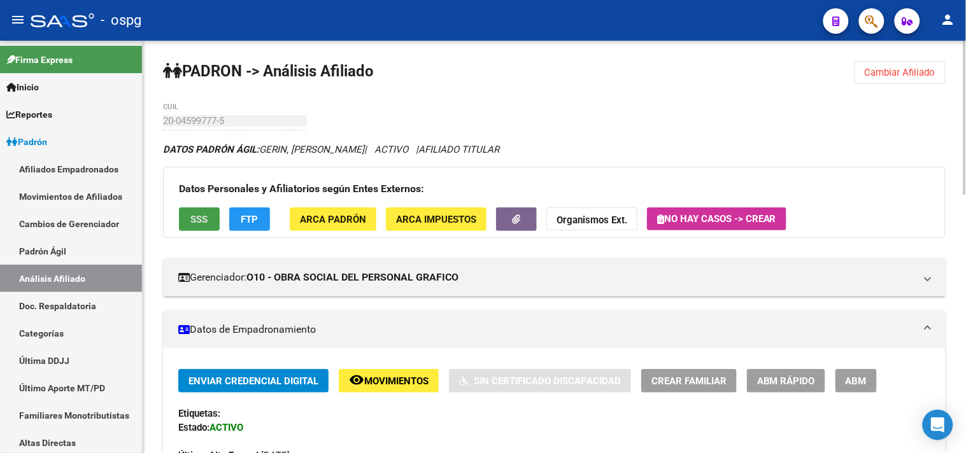
click at [185, 213] on button "SSS" at bounding box center [199, 220] width 41 height 24
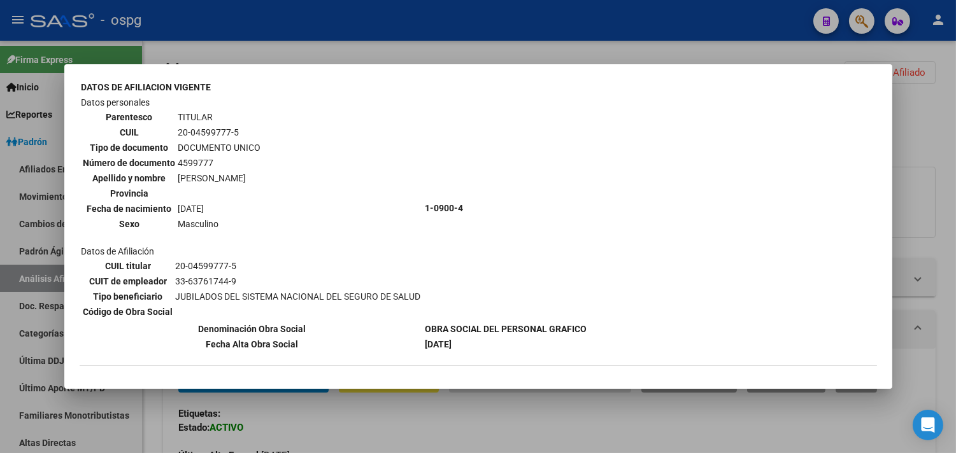
scroll to position [98, 0]
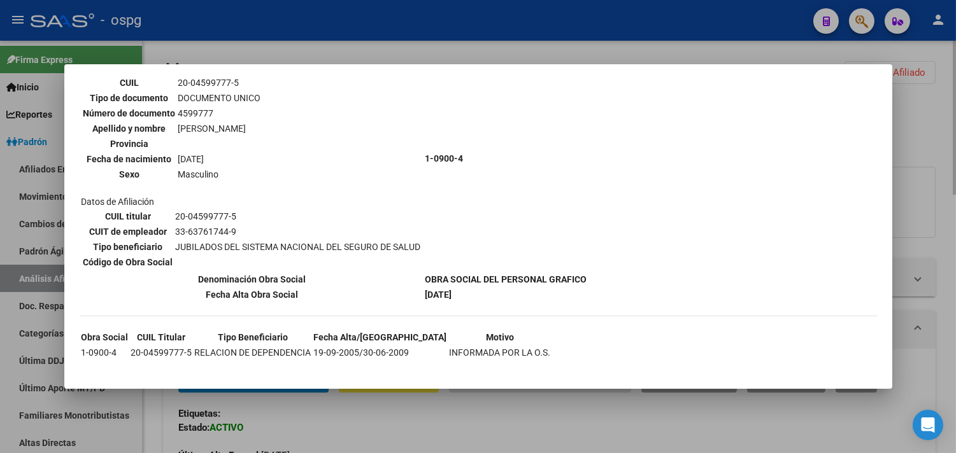
click at [271, 59] on div at bounding box center [478, 226] width 956 height 453
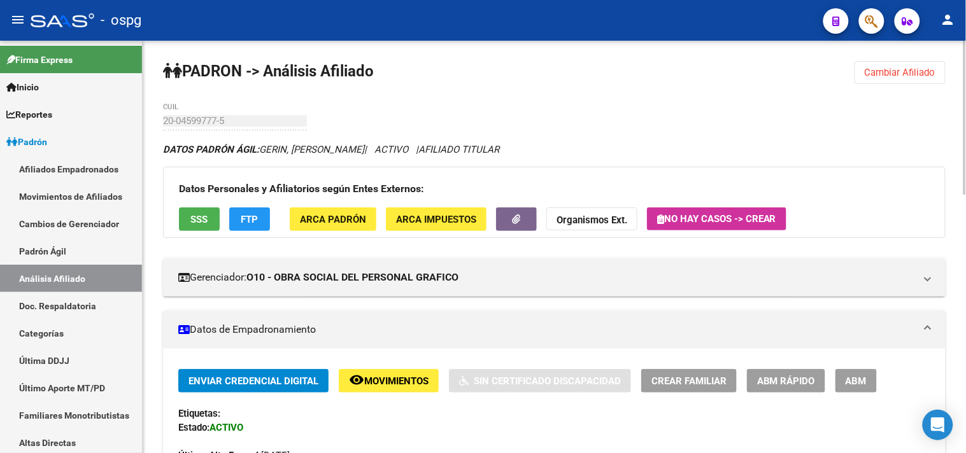
click at [258, 214] on span "FTP" at bounding box center [249, 219] width 17 height 11
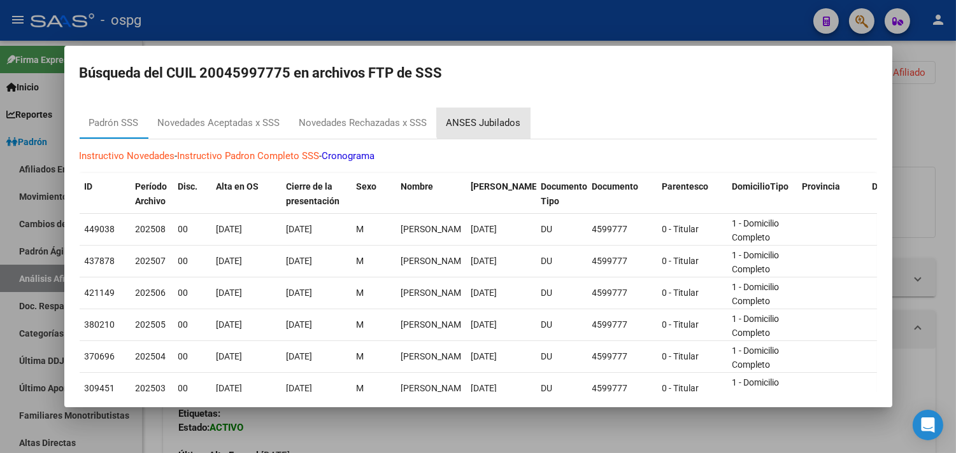
click at [485, 108] on div "ANSES Jubilados" at bounding box center [484, 123] width 94 height 31
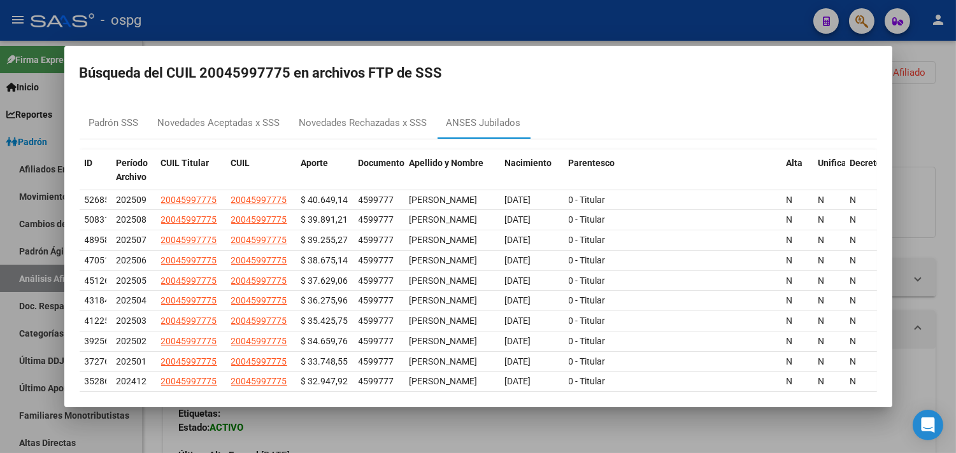
drag, startPoint x: 654, startPoint y: 8, endPoint x: 665, endPoint y: 17, distance: 14.4
click at [653, 8] on div at bounding box center [478, 226] width 956 height 453
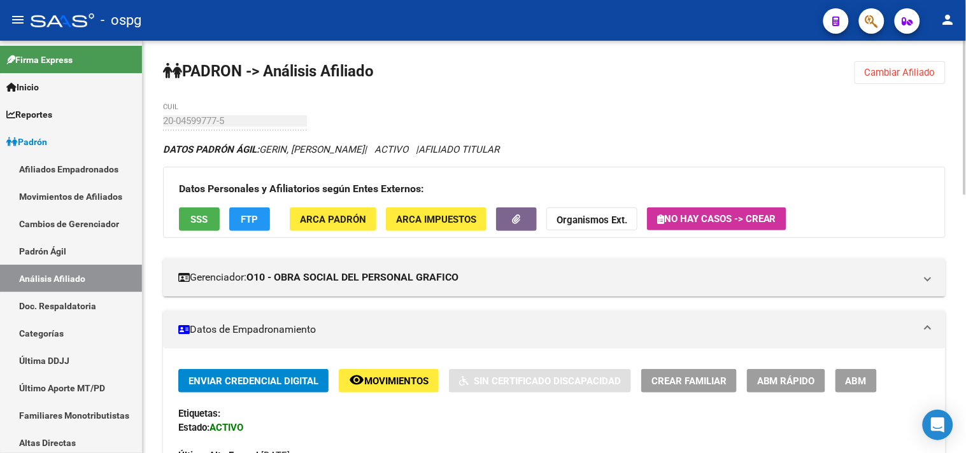
drag, startPoint x: 887, startPoint y: 77, endPoint x: 879, endPoint y: 77, distance: 7.6
click at [886, 77] on span "Cambiar Afiliado" at bounding box center [900, 72] width 71 height 11
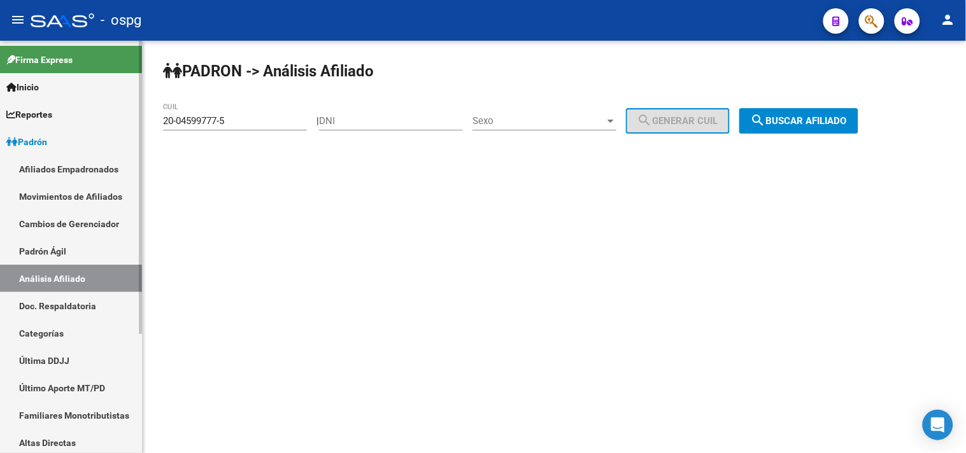
drag, startPoint x: 259, startPoint y: 120, endPoint x: 131, endPoint y: 118, distance: 128.0
click at [145, 118] on div "[PERSON_NAME] -> Análisis Afiliado 20-04599777-5 CUIL | DNI Sexo Sexo search Ge…" at bounding box center [554, 108] width 823 height 134
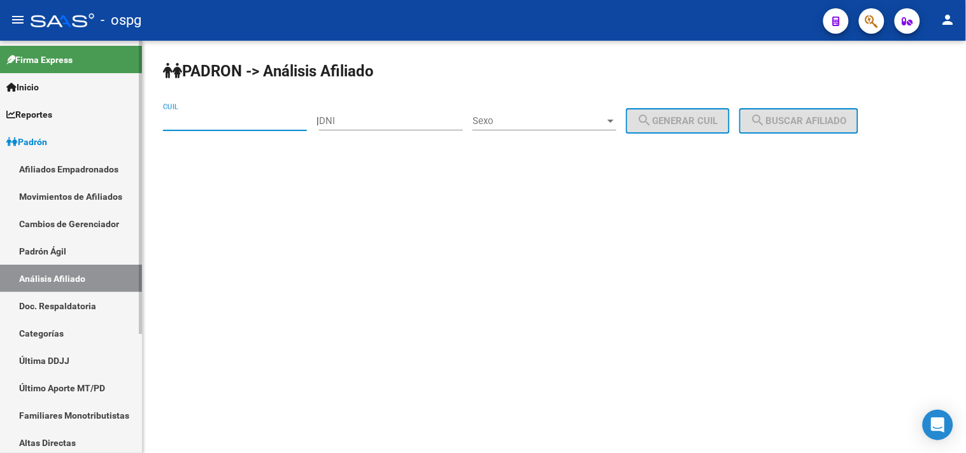
paste input "20-33675363-6"
click at [846, 122] on span "search Buscar afiliado" at bounding box center [799, 120] width 96 height 11
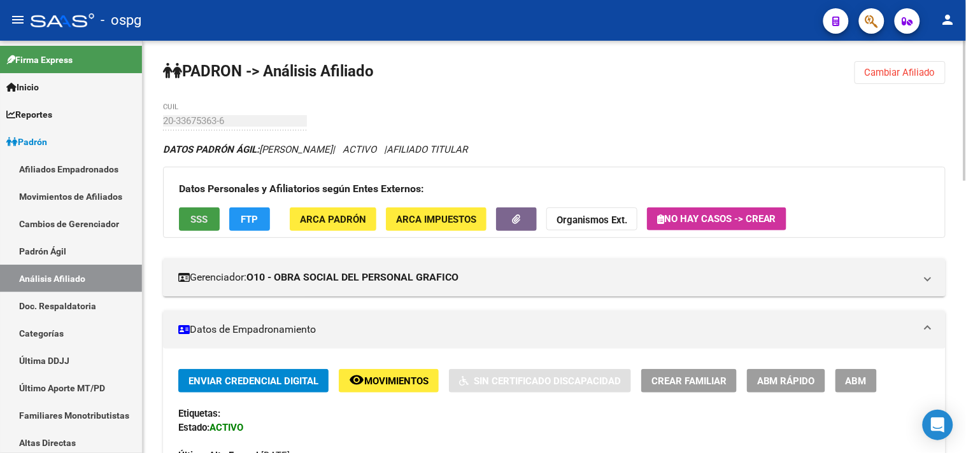
click at [192, 222] on span "SSS" at bounding box center [199, 219] width 17 height 11
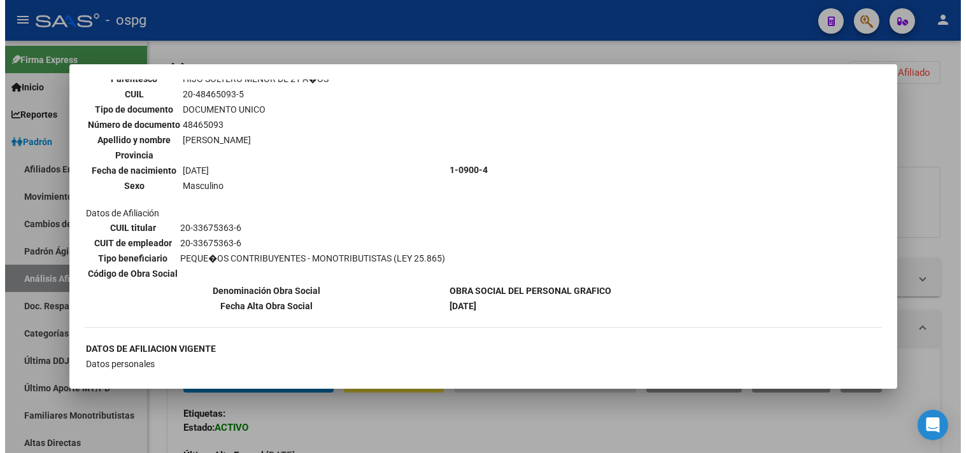
scroll to position [707, 0]
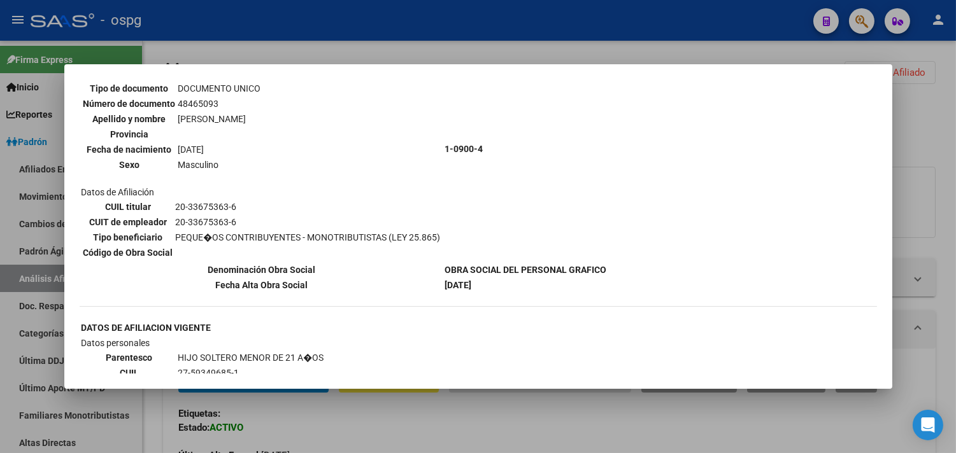
click at [270, 37] on div at bounding box center [478, 226] width 956 height 453
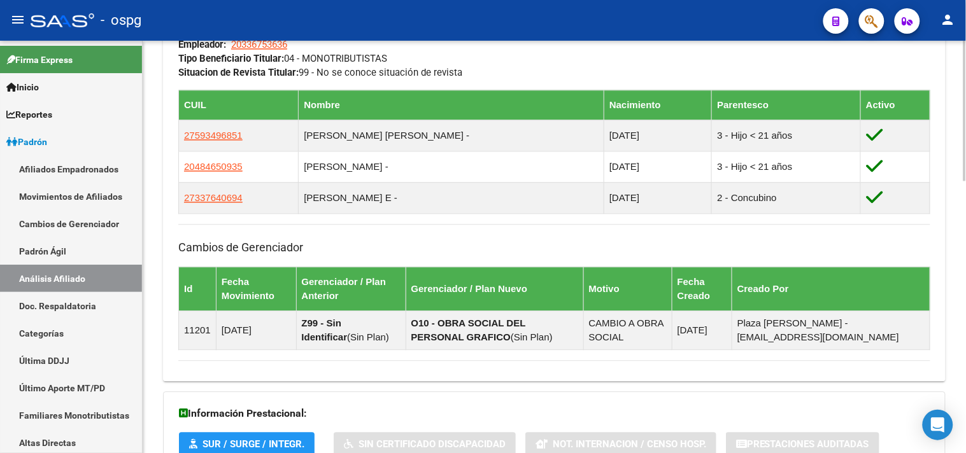
scroll to position [588, 0]
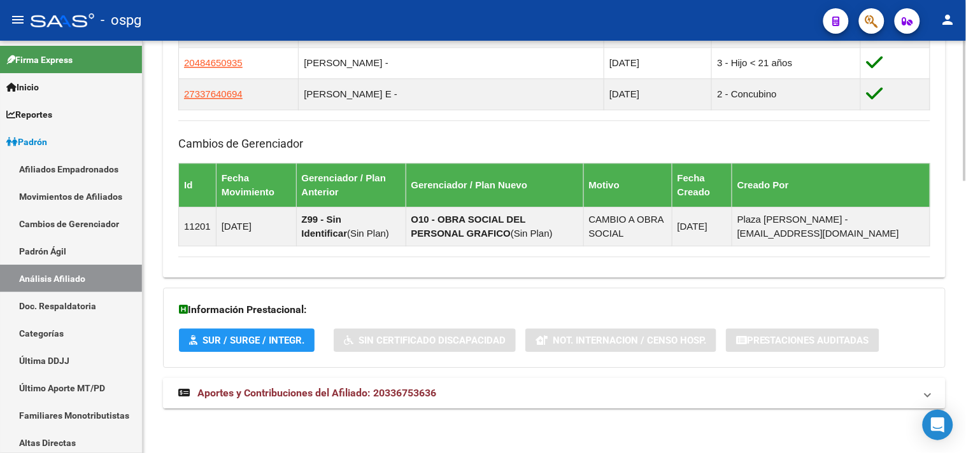
click at [308, 397] on span "Aportes y Contribuciones del Afiliado: 20336753636" at bounding box center [316, 393] width 239 height 12
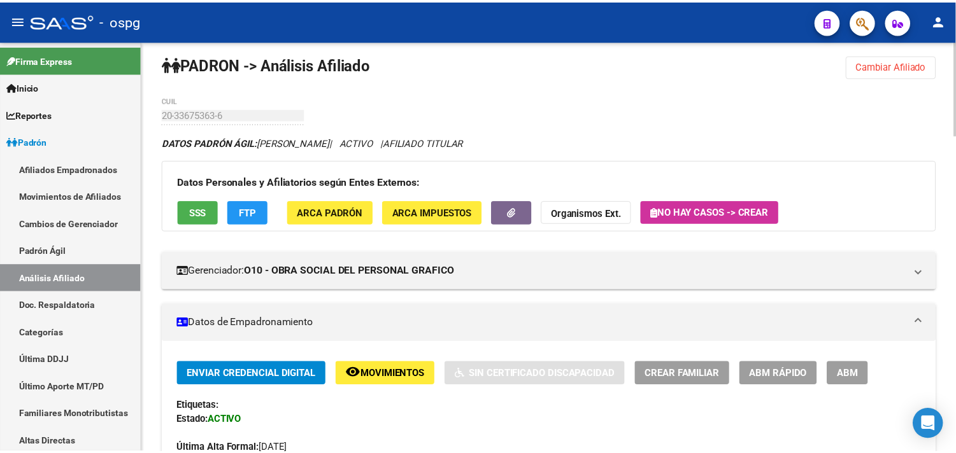
scroll to position [0, 0]
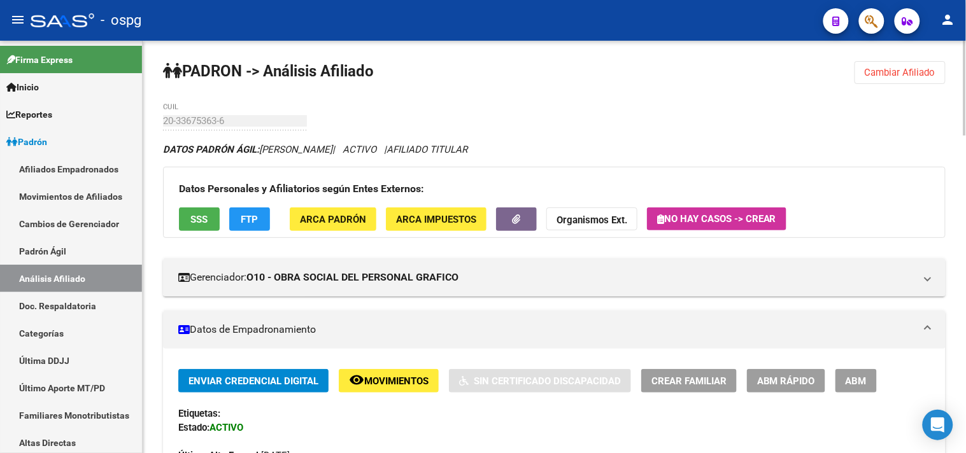
drag, startPoint x: 876, startPoint y: 68, endPoint x: 832, endPoint y: 73, distance: 44.8
click at [875, 68] on span "Cambiar Afiliado" at bounding box center [900, 72] width 71 height 11
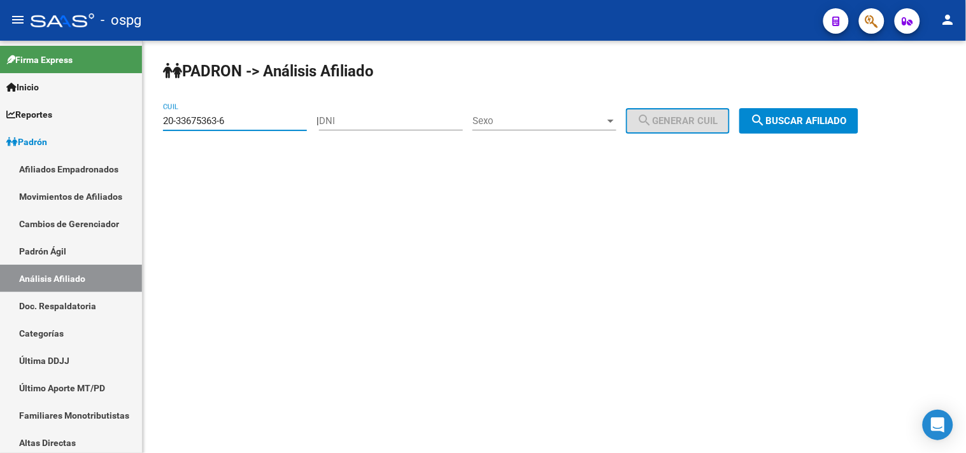
drag, startPoint x: 241, startPoint y: 124, endPoint x: 167, endPoint y: 121, distance: 73.9
click at [167, 121] on input "20-33675363-6" at bounding box center [235, 120] width 144 height 11
type input "2"
paste input "20-04995634-8"
click at [817, 120] on span "search Buscar afiliado" at bounding box center [799, 120] width 96 height 11
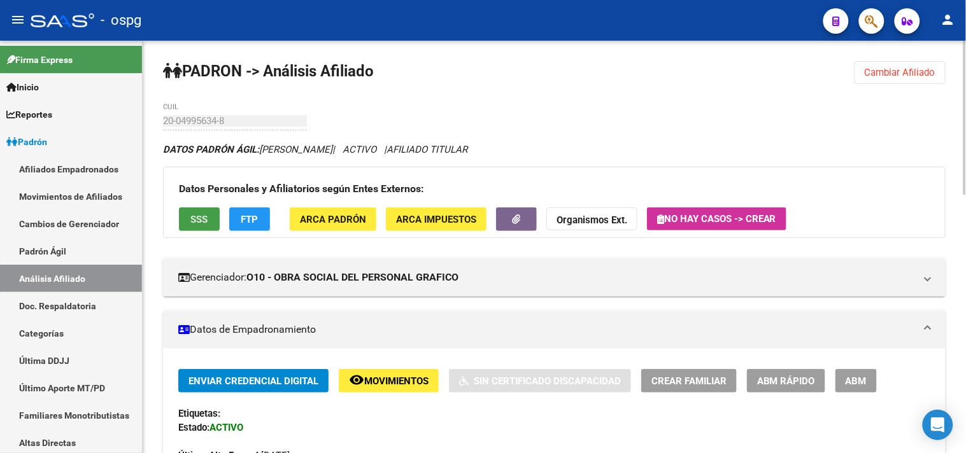
click at [197, 218] on span "SSS" at bounding box center [199, 219] width 17 height 11
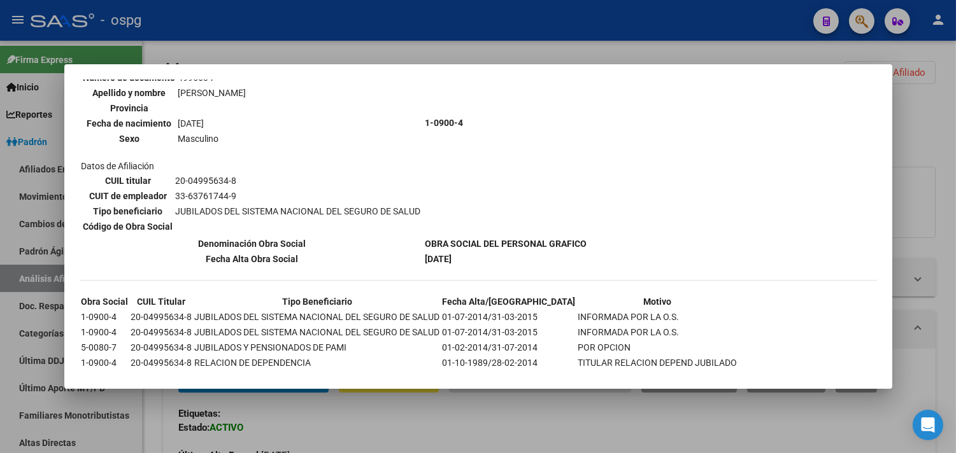
scroll to position [143, 0]
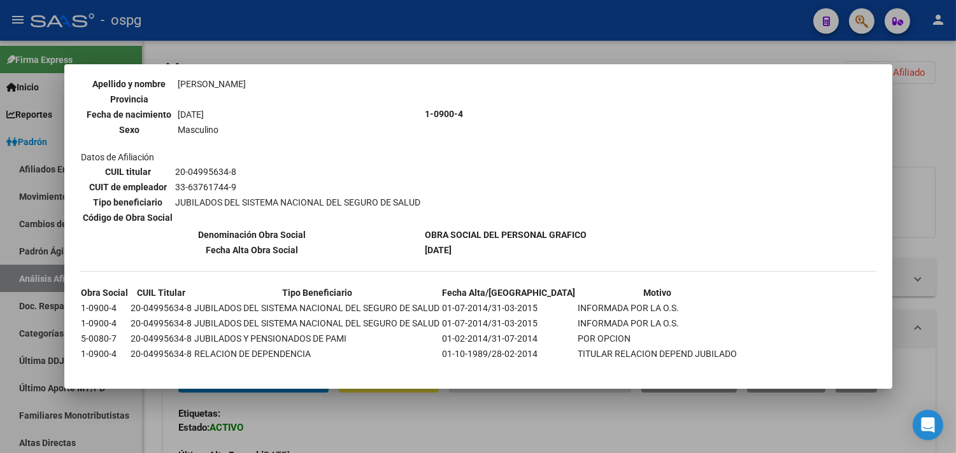
click at [276, 20] on div at bounding box center [478, 226] width 956 height 453
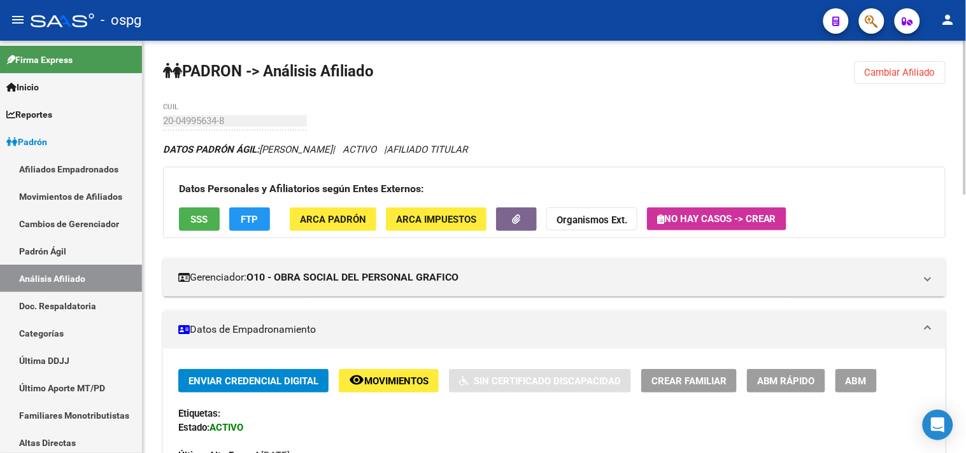
click at [919, 75] on span "Cambiar Afiliado" at bounding box center [900, 72] width 71 height 11
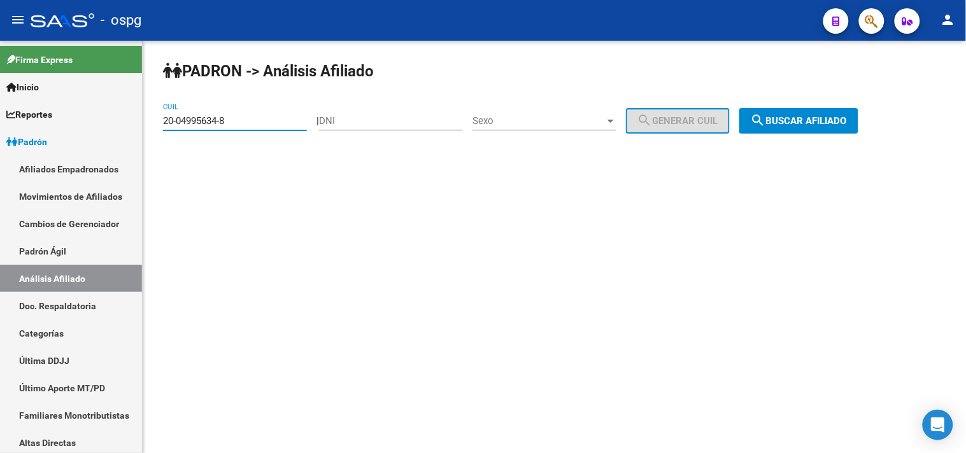
drag, startPoint x: 246, startPoint y: 123, endPoint x: 173, endPoint y: 126, distance: 72.7
click at [173, 126] on input "20-04995634-8" at bounding box center [235, 120] width 144 height 11
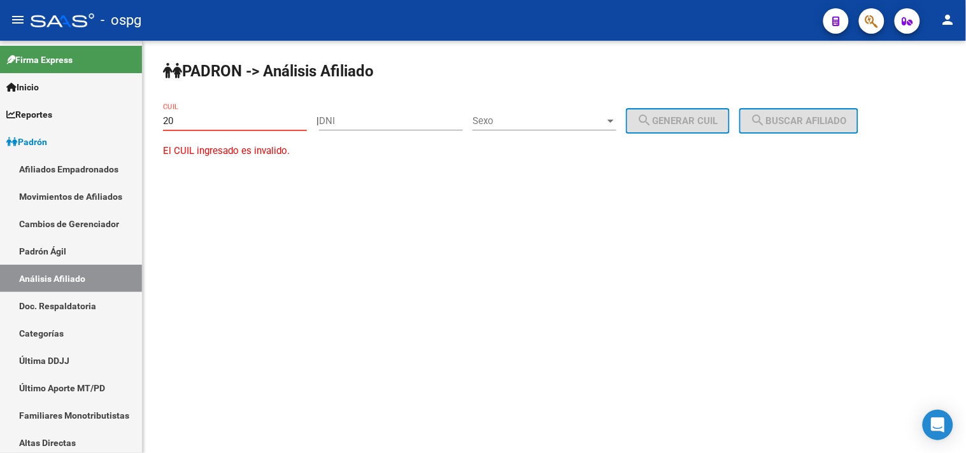
type input "2"
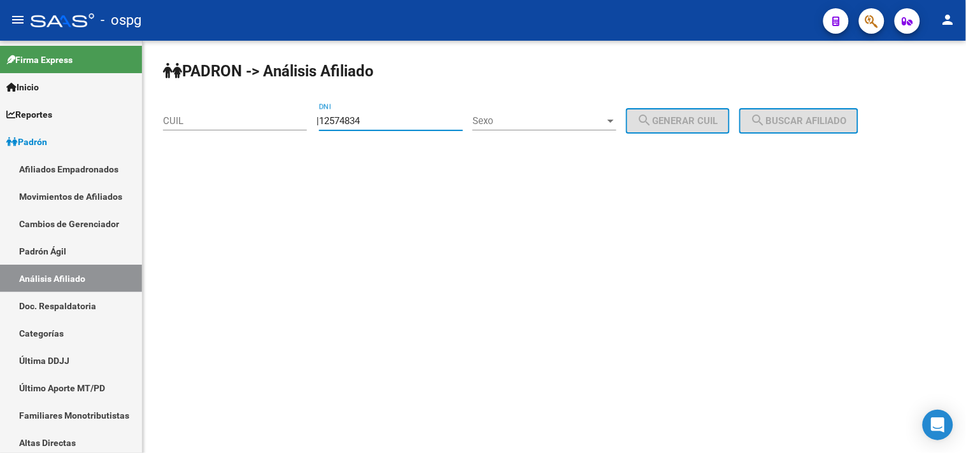
type input "12574834"
click at [530, 125] on span "Sexo" at bounding box center [538, 120] width 132 height 11
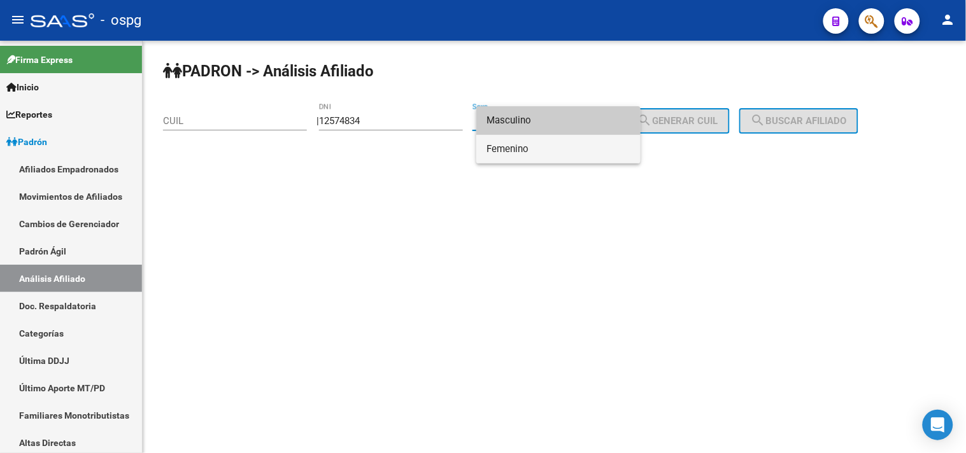
click at [539, 154] on span "Femenino" at bounding box center [558, 149] width 144 height 29
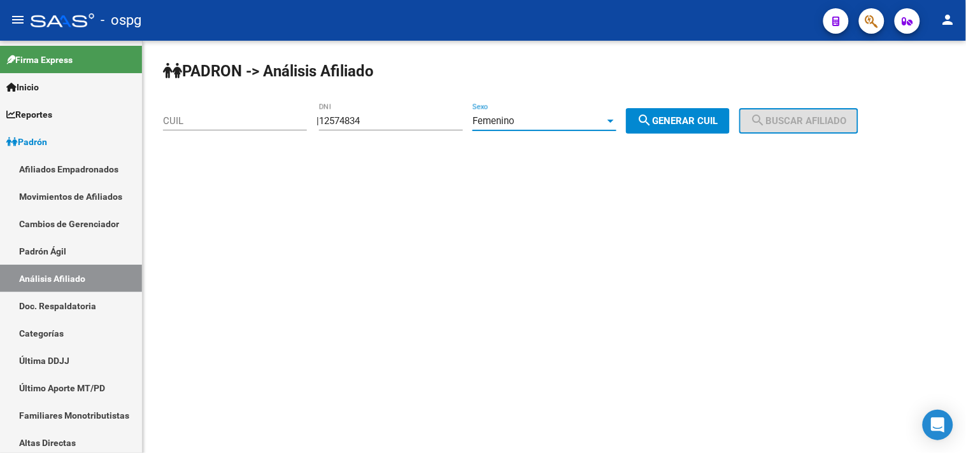
drag, startPoint x: 671, startPoint y: 117, endPoint x: 695, endPoint y: 117, distance: 23.6
click at [672, 117] on span "search Generar CUIL" at bounding box center [677, 120] width 81 height 11
type input "27-12574834-7"
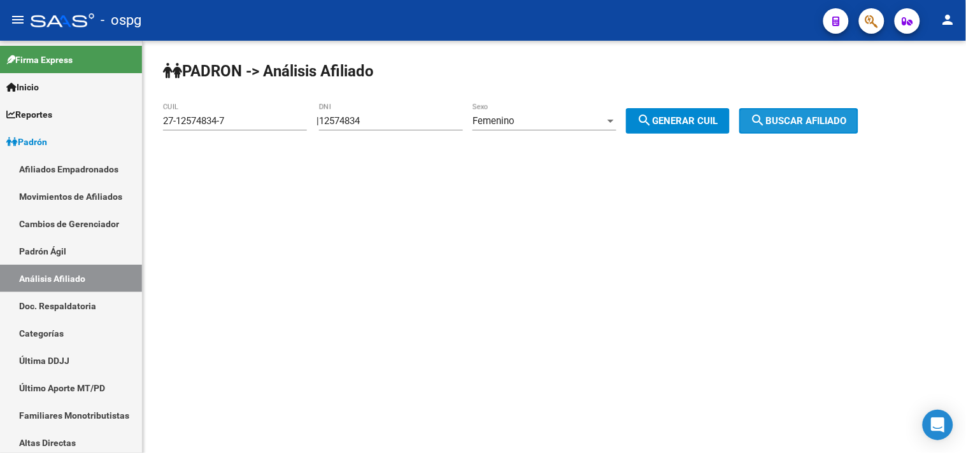
click at [766, 116] on mat-icon "search" at bounding box center [758, 120] width 15 height 15
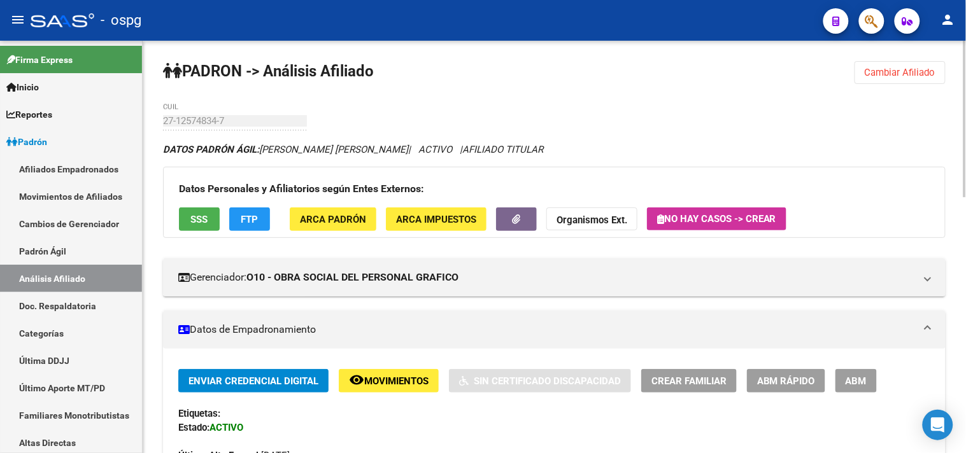
click at [247, 214] on span "FTP" at bounding box center [249, 219] width 17 height 11
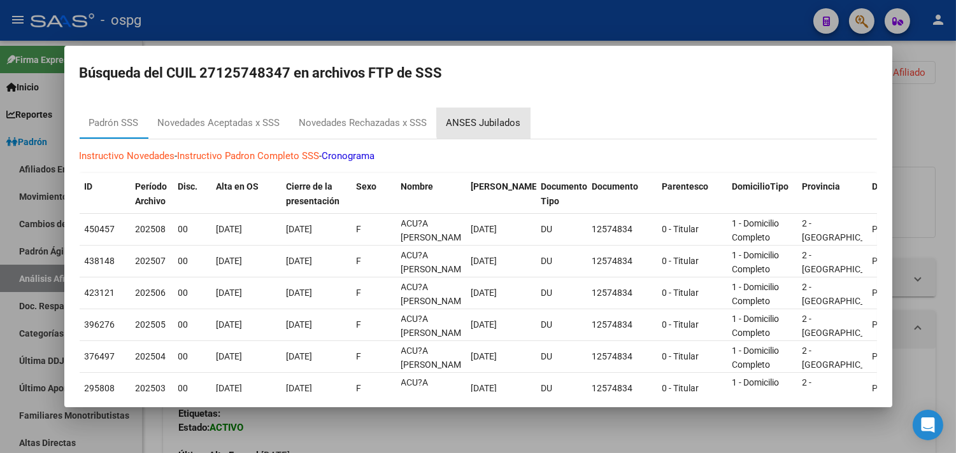
click at [498, 120] on div "ANSES Jubilados" at bounding box center [483, 123] width 75 height 15
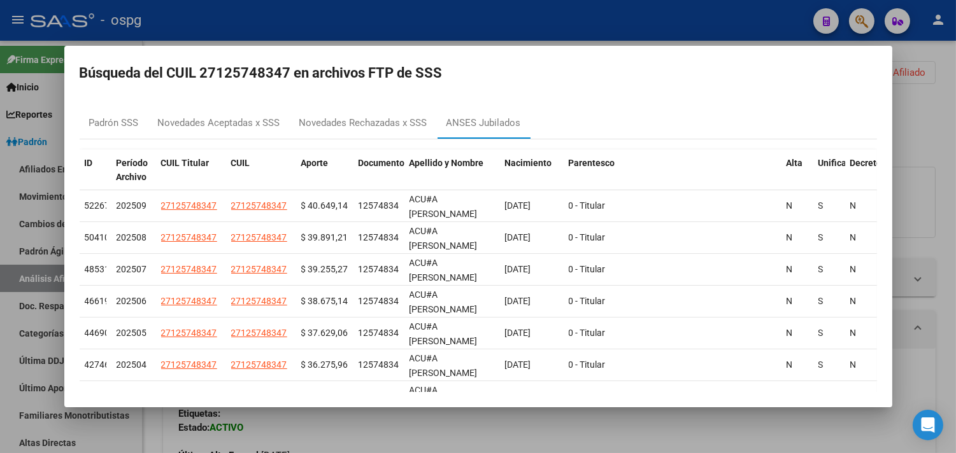
click at [714, 27] on div at bounding box center [478, 226] width 956 height 453
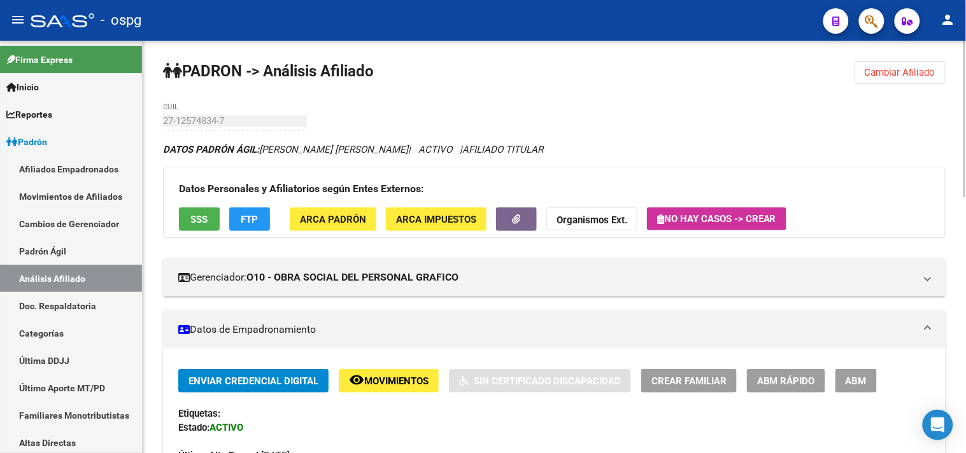
click at [863, 66] on button "Cambiar Afiliado" at bounding box center [900, 72] width 91 height 23
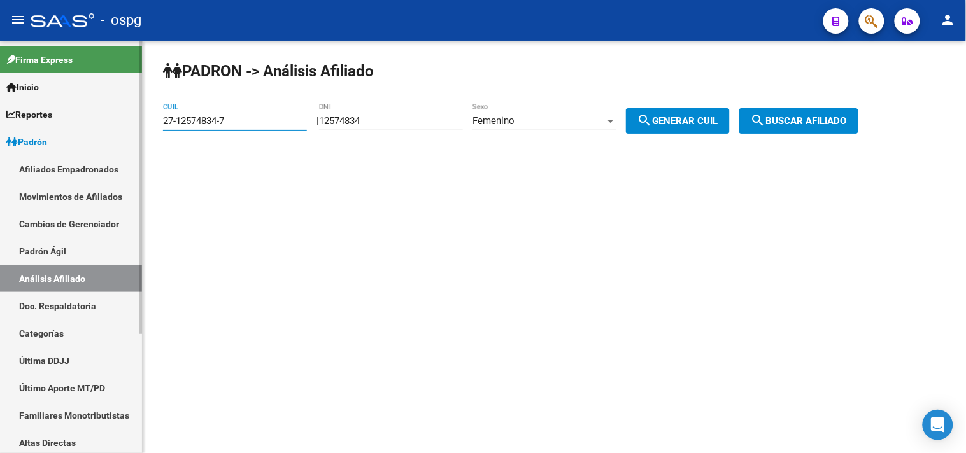
drag, startPoint x: 230, startPoint y: 115, endPoint x: 115, endPoint y: 116, distance: 114.6
click at [115, 116] on mat-sidenav-container "Firma Express Inicio Calendario SSS Instructivos Contacto OS Reportes Ingresos …" at bounding box center [483, 247] width 966 height 413
paste input "27-21015076-0"
type input "27-21015076-0"
click at [856, 132] on button "search Buscar afiliado" at bounding box center [798, 120] width 119 height 25
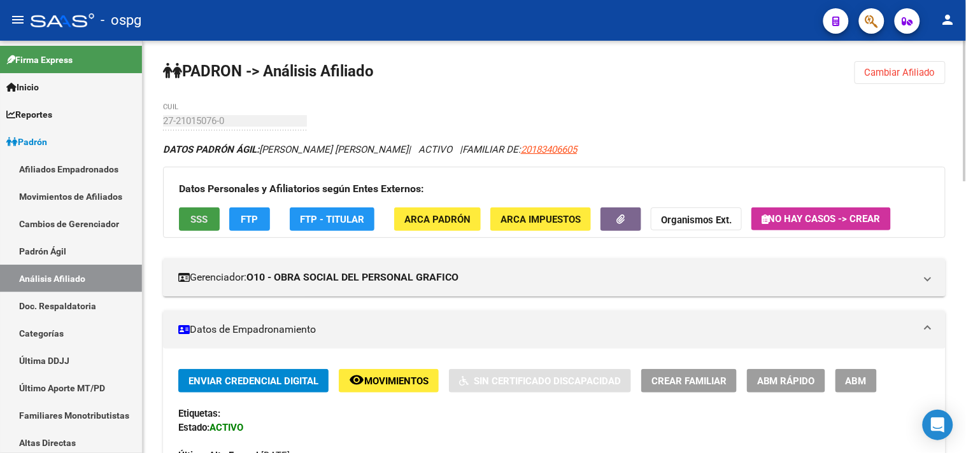
click at [204, 220] on span "SSS" at bounding box center [199, 219] width 17 height 11
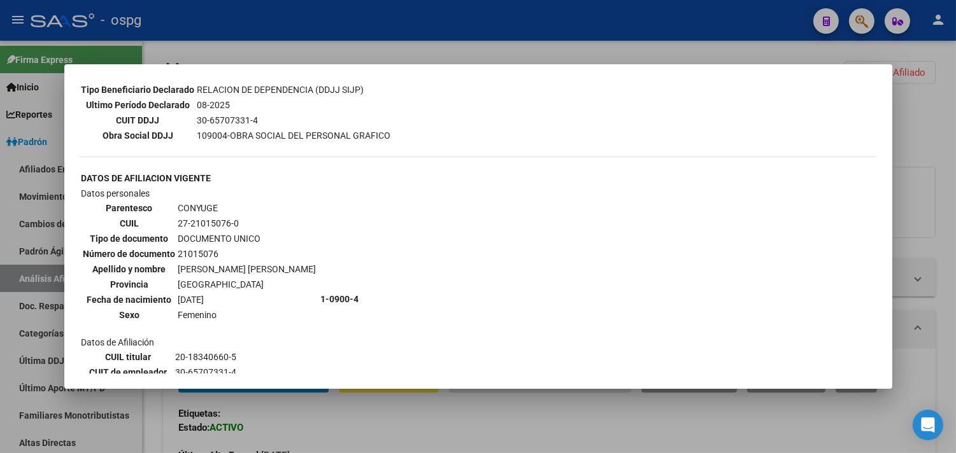
scroll to position [353, 0]
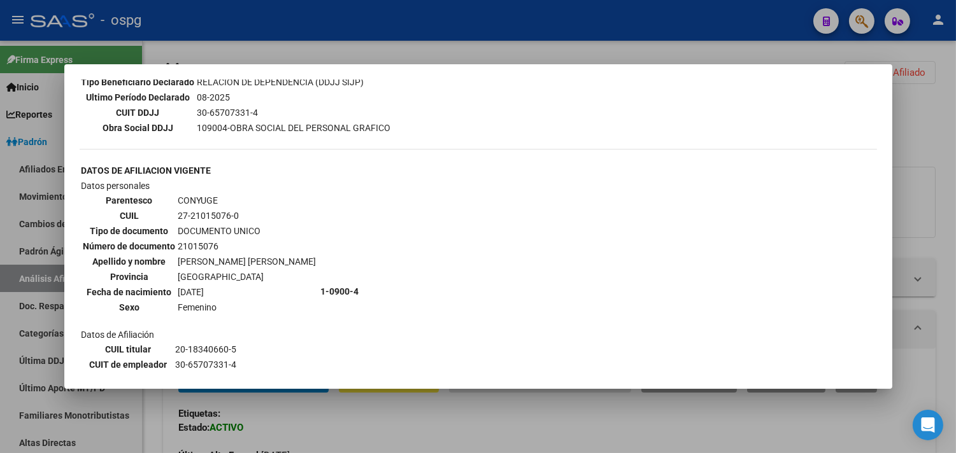
click at [244, 61] on div at bounding box center [478, 226] width 956 height 453
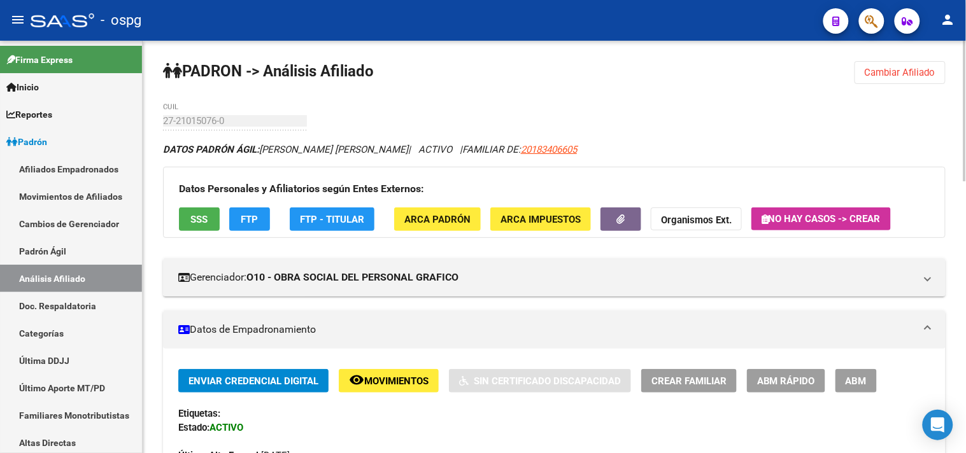
click at [246, 217] on span "FTP" at bounding box center [249, 219] width 17 height 11
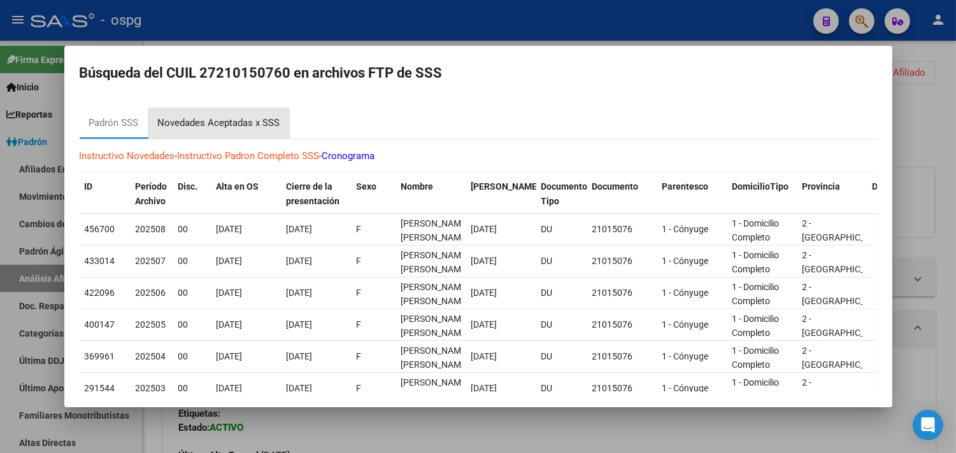
click at [217, 110] on div "Novedades Aceptadas x SSS" at bounding box center [218, 123] width 141 height 31
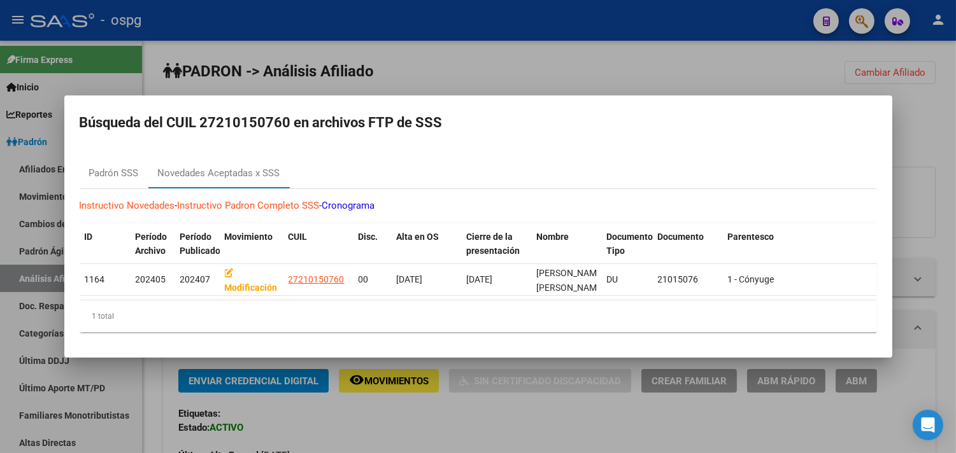
click at [309, 60] on div at bounding box center [478, 226] width 956 height 453
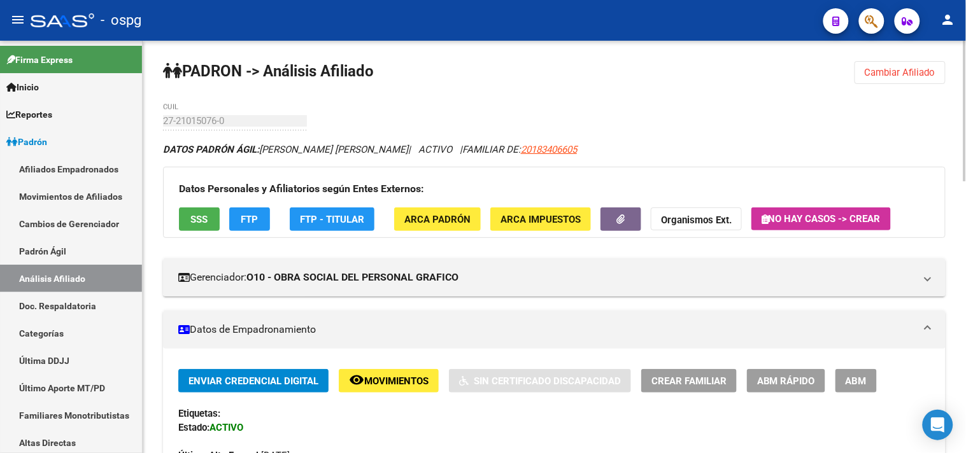
click at [199, 225] on span "SSS" at bounding box center [199, 219] width 17 height 11
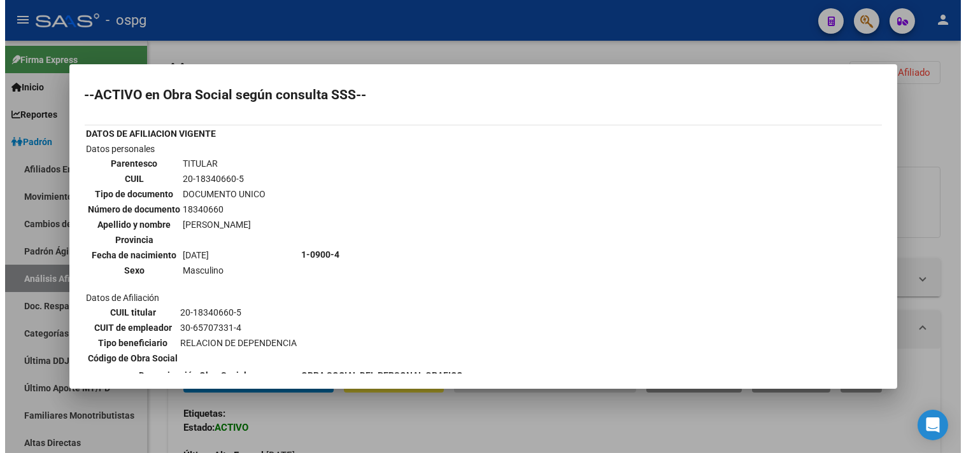
scroll to position [0, 0]
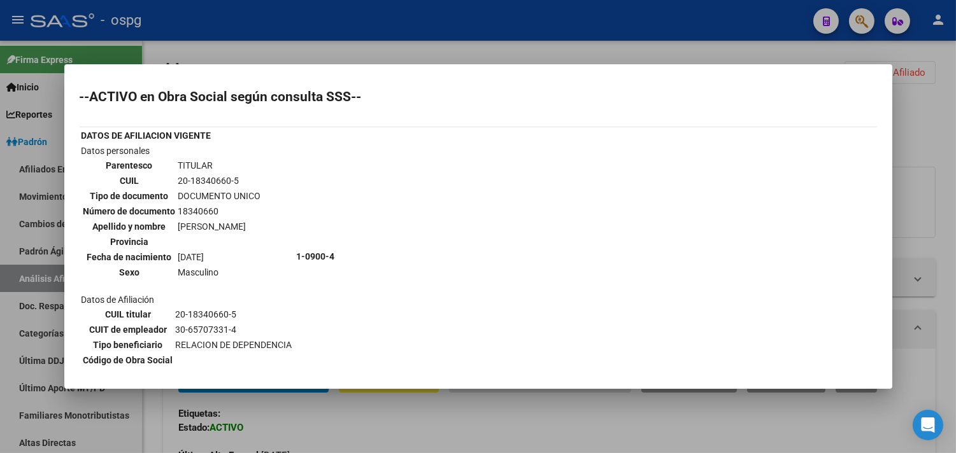
click at [294, 58] on div at bounding box center [478, 226] width 956 height 453
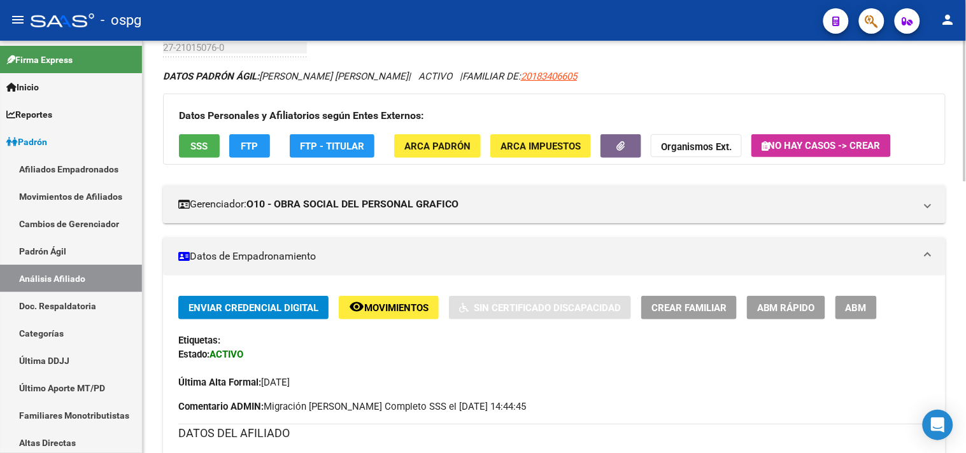
scroll to position [71, 0]
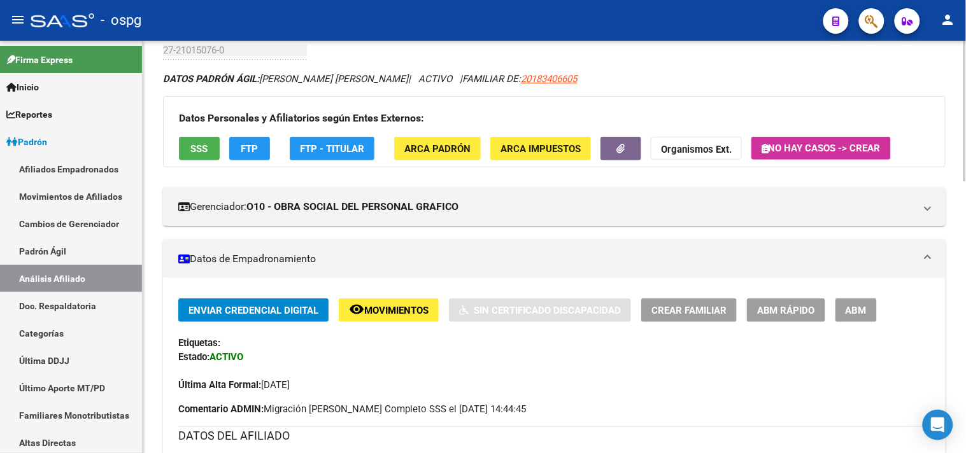
click at [255, 150] on span "FTP" at bounding box center [249, 148] width 17 height 11
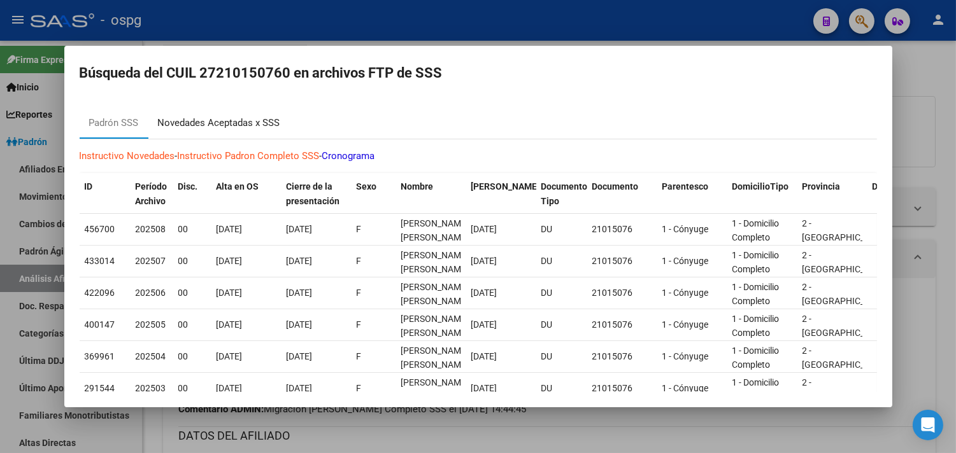
click at [234, 127] on div "Novedades Aceptadas x SSS" at bounding box center [219, 123] width 122 height 15
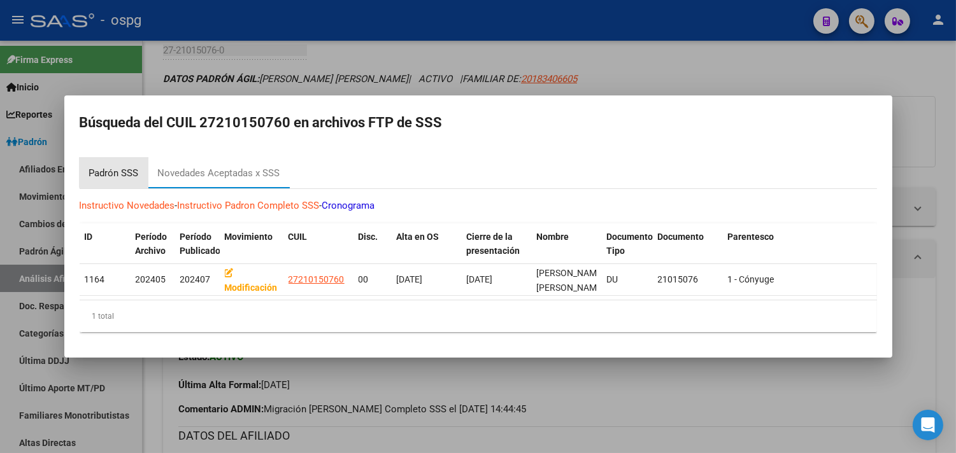
drag, startPoint x: 131, startPoint y: 160, endPoint x: 170, endPoint y: 129, distance: 49.8
click at [131, 166] on div "Padrón SSS" at bounding box center [114, 173] width 50 height 15
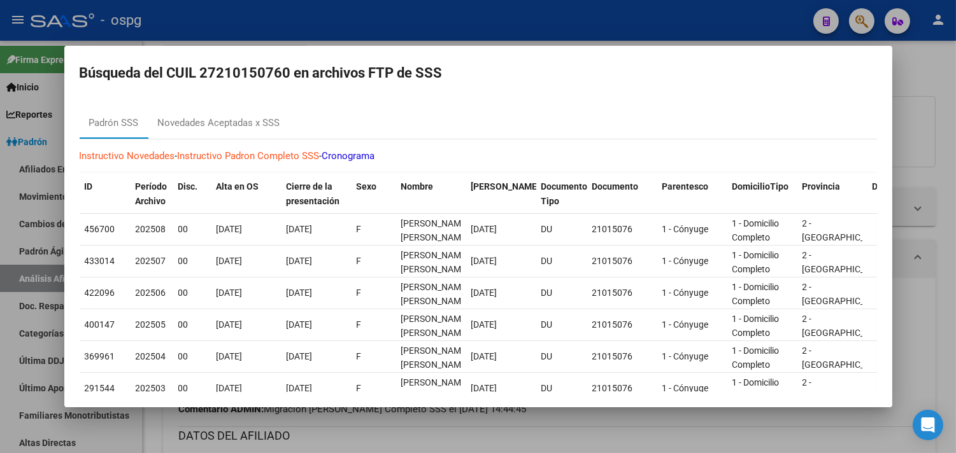
click at [339, 28] on div at bounding box center [478, 226] width 956 height 453
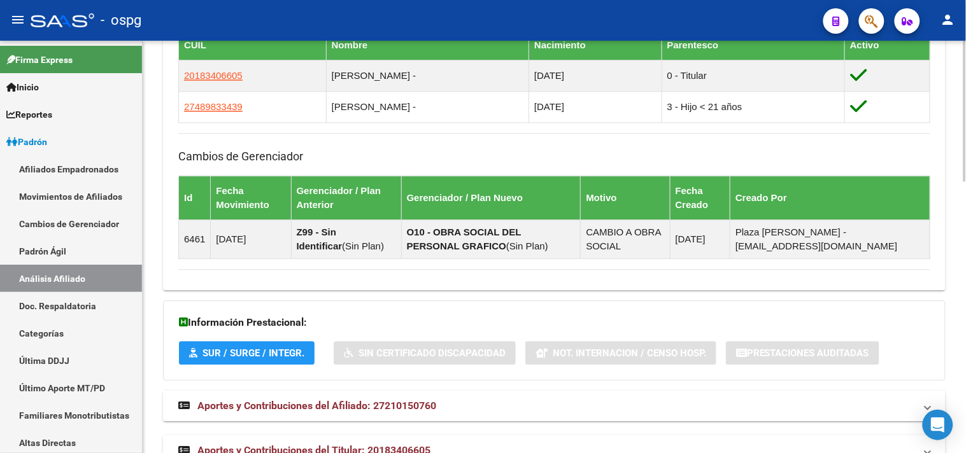
scroll to position [800, 0]
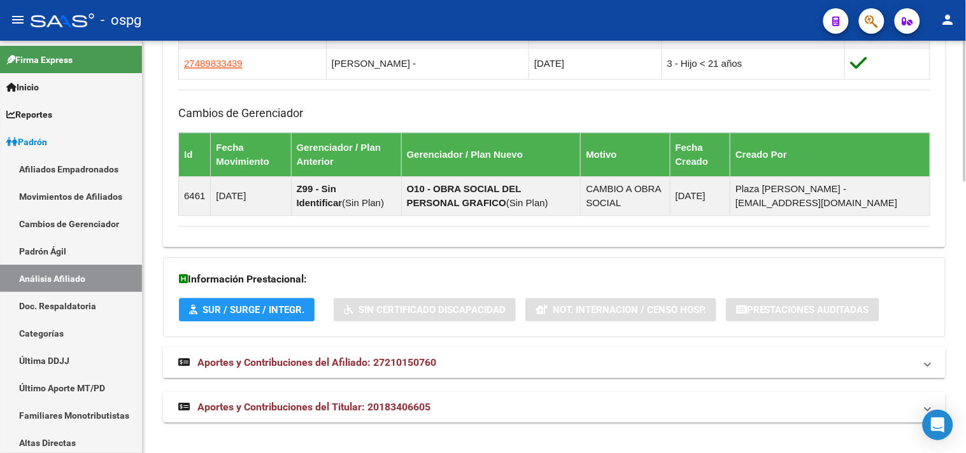
click at [351, 399] on mat-expansion-panel-header "Aportes y Contribuciones del Titular: 20183406605" at bounding box center [554, 407] width 783 height 31
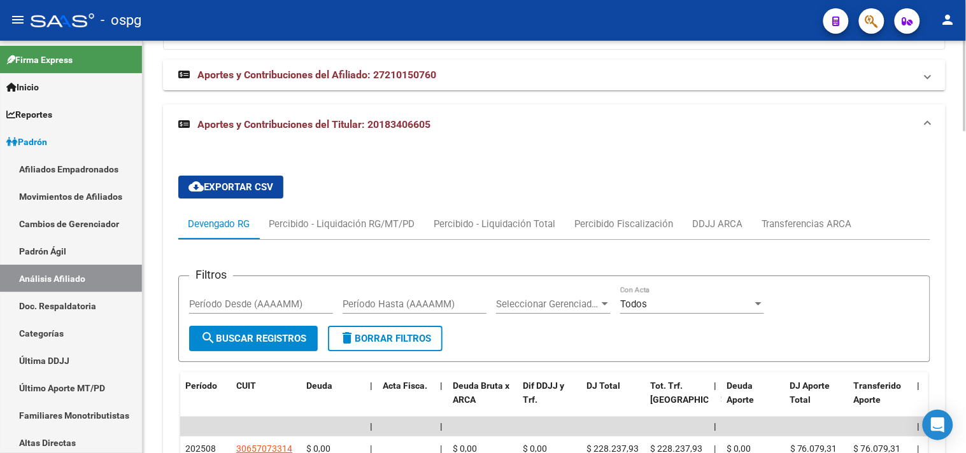
scroll to position [1127, 0]
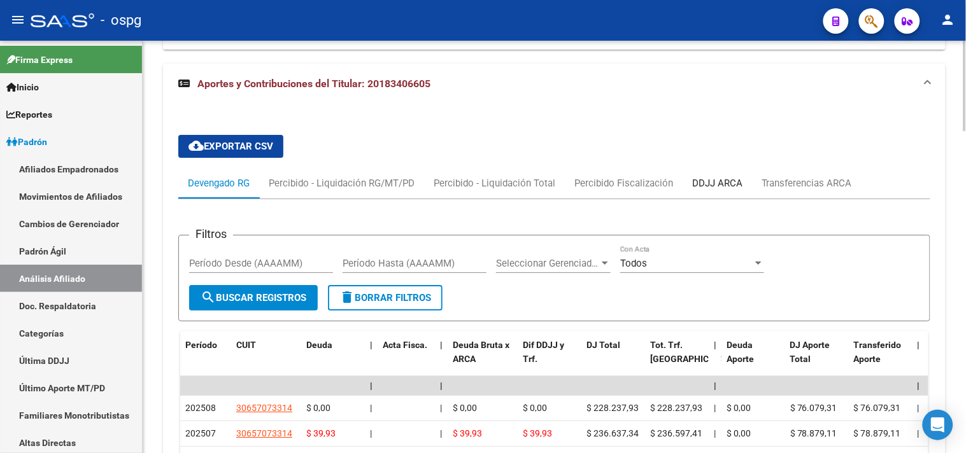
click at [707, 183] on div "DDJJ ARCA" at bounding box center [717, 183] width 50 height 14
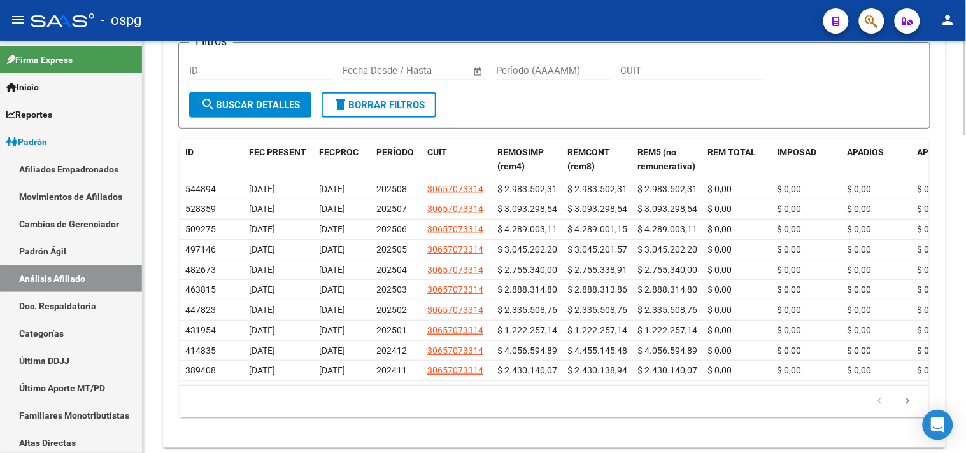
scroll to position [1368, 0]
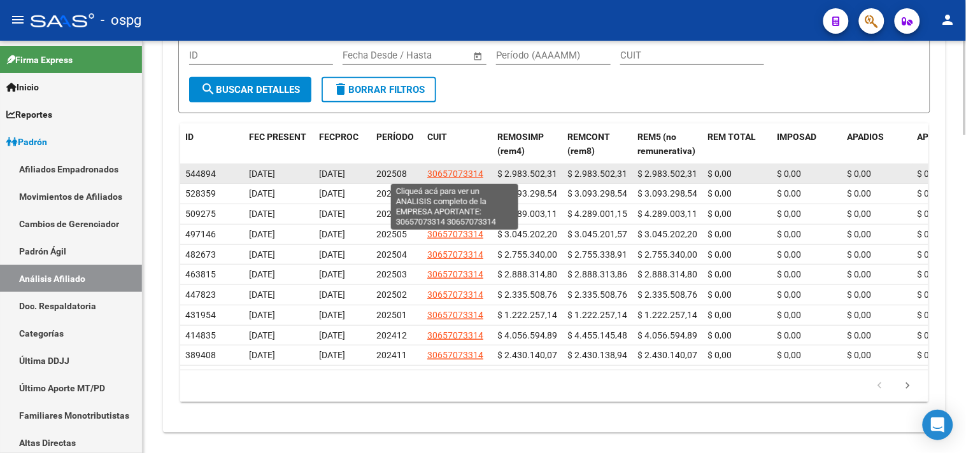
click at [467, 173] on span "30657073314" at bounding box center [455, 174] width 56 height 10
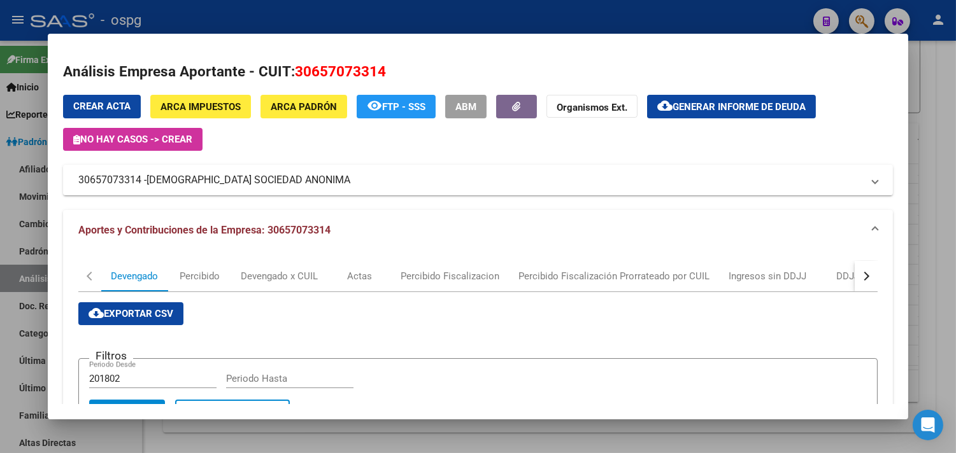
click at [303, 13] on div at bounding box center [478, 226] width 956 height 453
